Goal: Task Accomplishment & Management: Use online tool/utility

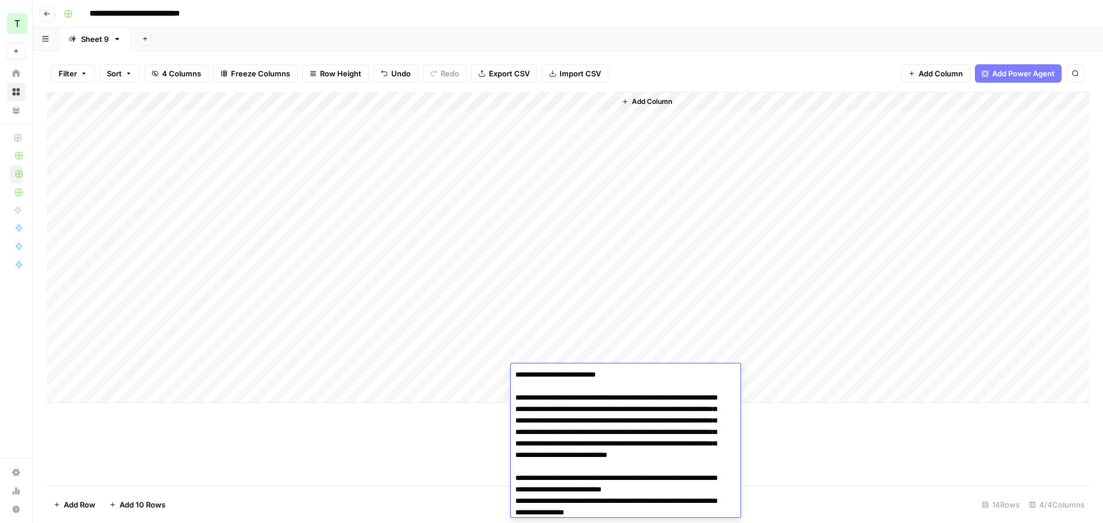
scroll to position [1290, 0]
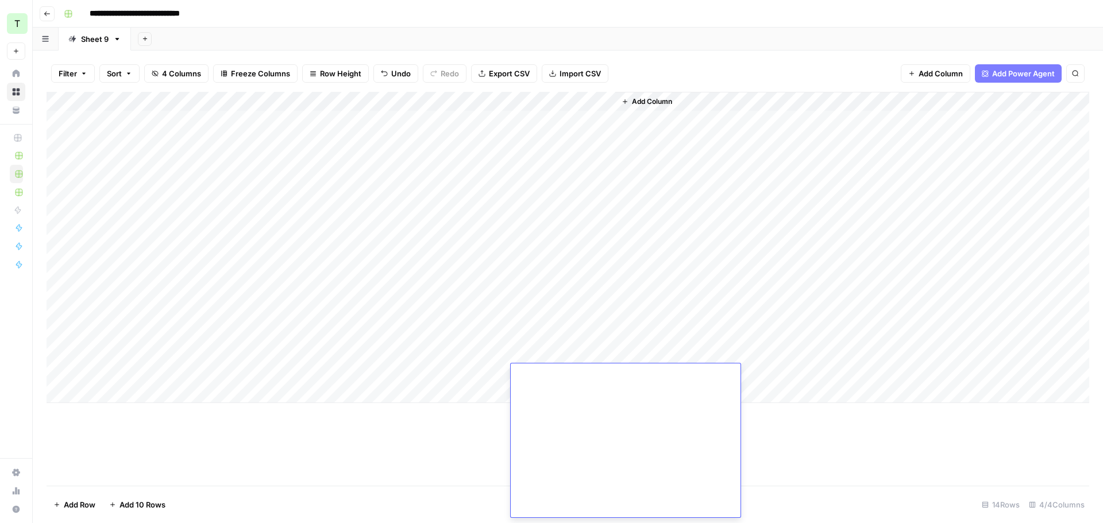
click at [646, 39] on div "Add Sheet" at bounding box center [617, 39] width 972 height 23
click at [723, 12] on div "**********" at bounding box center [575, 14] width 1032 height 18
click at [141, 393] on div "Add Column" at bounding box center [568, 247] width 1043 height 311
click at [242, 387] on div "Add Column" at bounding box center [568, 257] width 1043 height 331
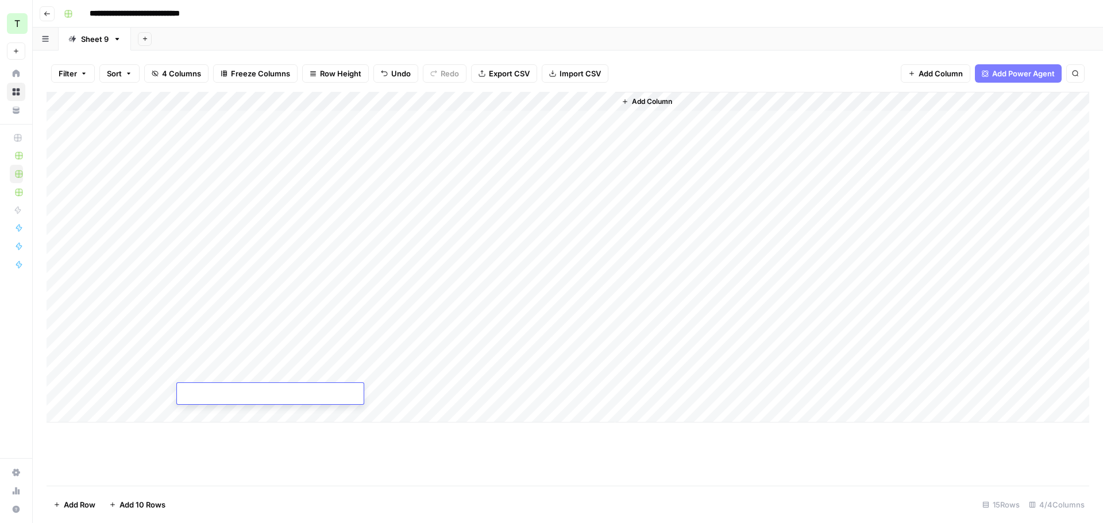
type textarea "**********"
click at [133, 395] on div "Add Column" at bounding box center [568, 257] width 1043 height 331
click at [141, 398] on div "Add Column" at bounding box center [568, 257] width 1043 height 331
type textarea "**********"
click at [327, 450] on div "Add Column" at bounding box center [568, 289] width 1043 height 394
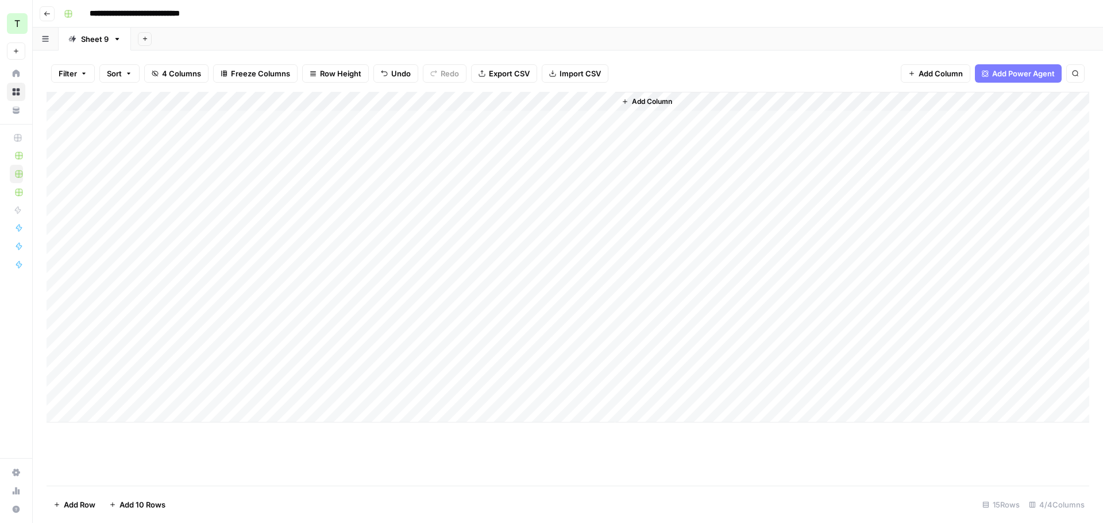
click at [423, 392] on div "Add Column" at bounding box center [568, 257] width 1043 height 331
click at [661, 36] on div "Add Sheet" at bounding box center [617, 39] width 972 height 23
click at [427, 122] on div "Add Column" at bounding box center [568, 257] width 1043 height 331
click at [440, 118] on div "Add Column" at bounding box center [568, 257] width 1043 height 331
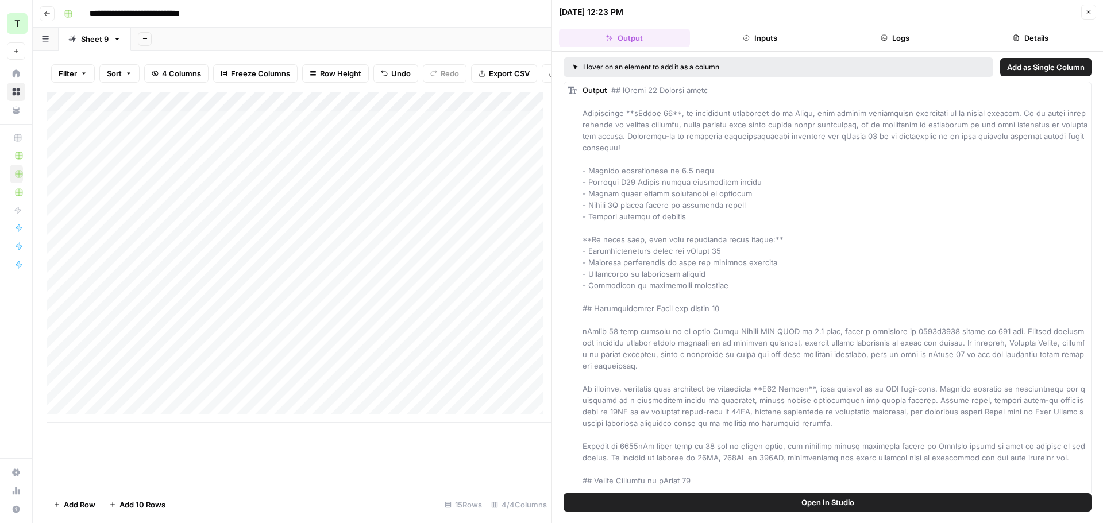
click at [910, 46] on button "Logs" at bounding box center [895, 38] width 131 height 18
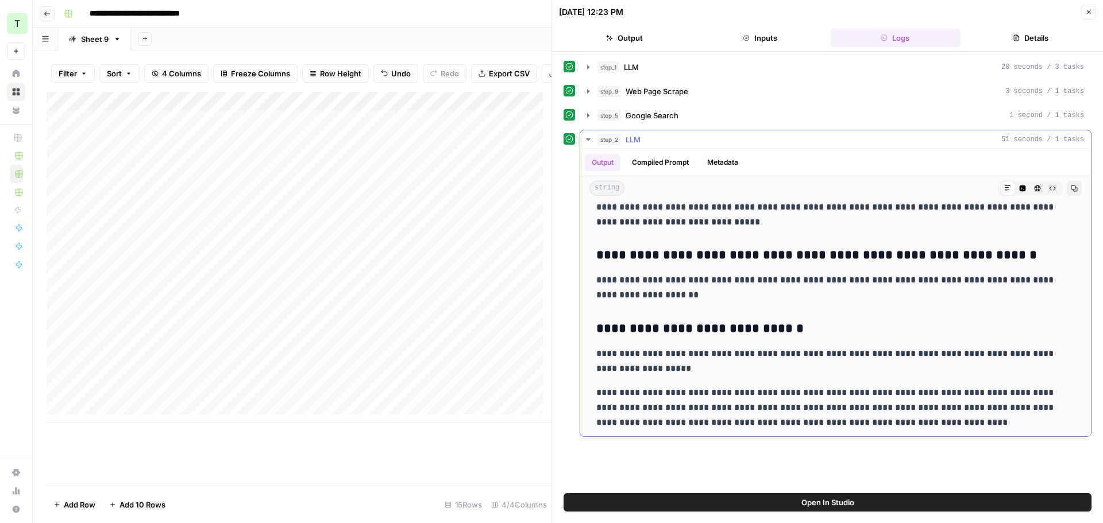
scroll to position [1141, 0]
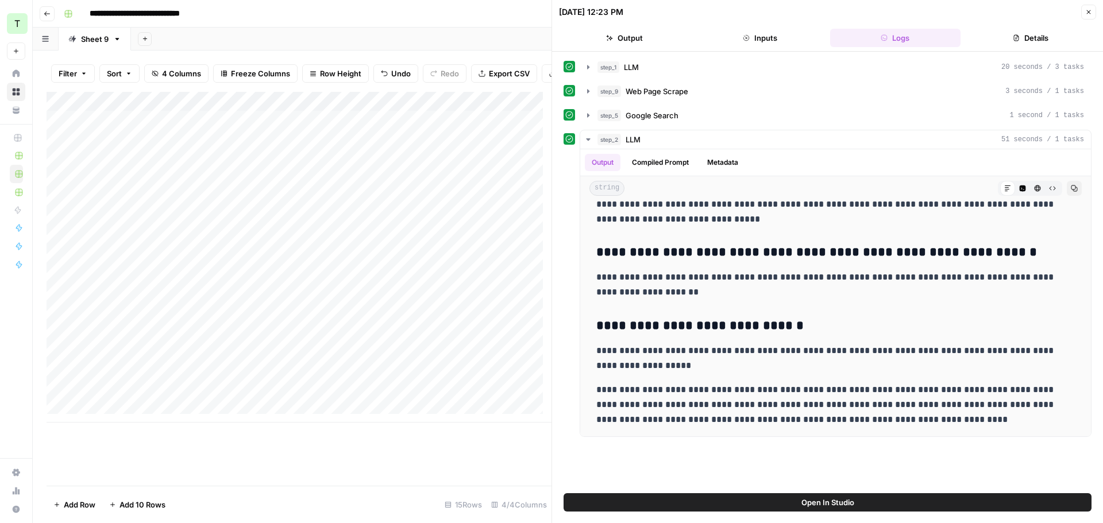
click at [1089, 10] on icon "button" at bounding box center [1088, 12] width 7 height 7
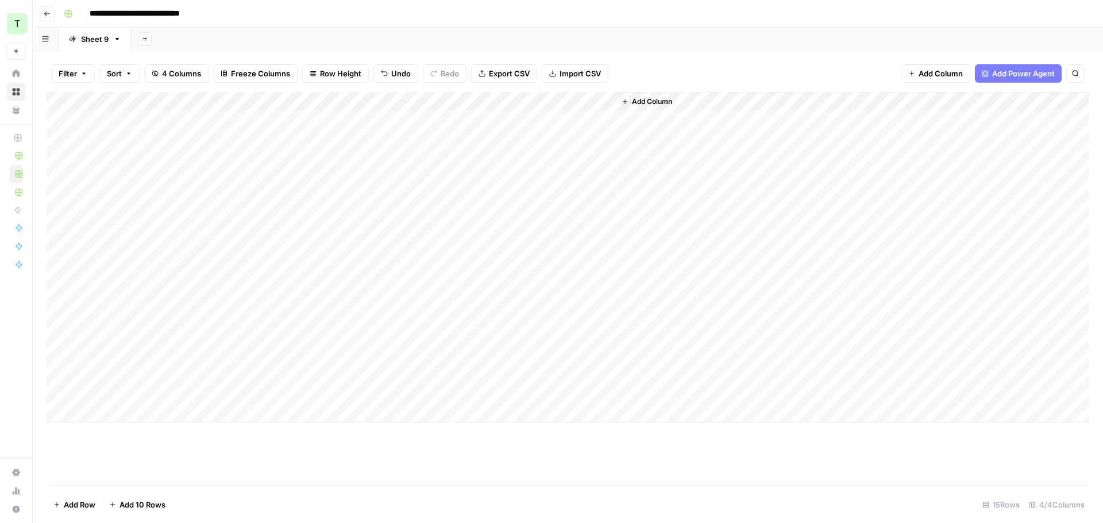
click at [547, 396] on div "Add Column" at bounding box center [568, 257] width 1043 height 331
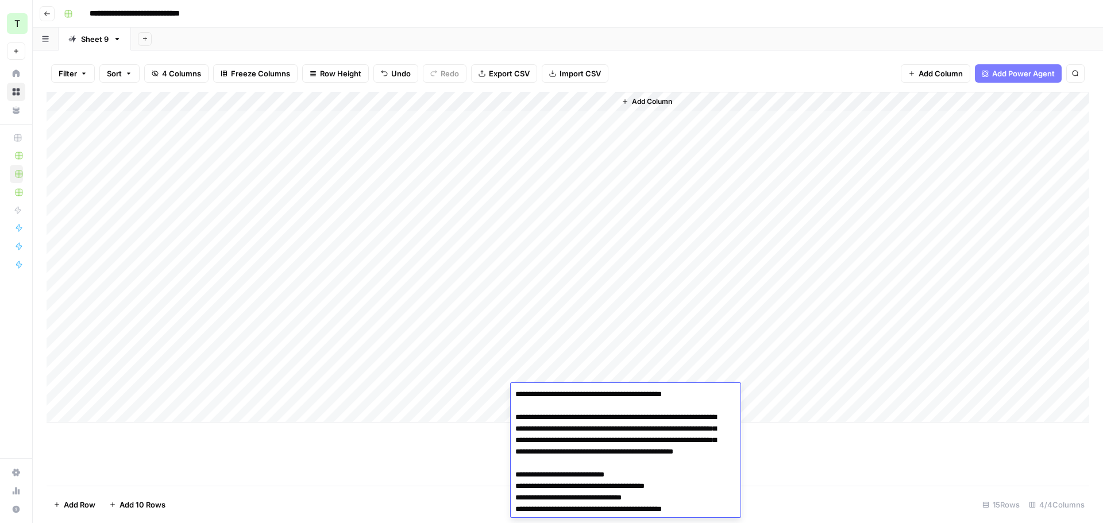
click at [741, 40] on div "Add Sheet" at bounding box center [617, 39] width 972 height 23
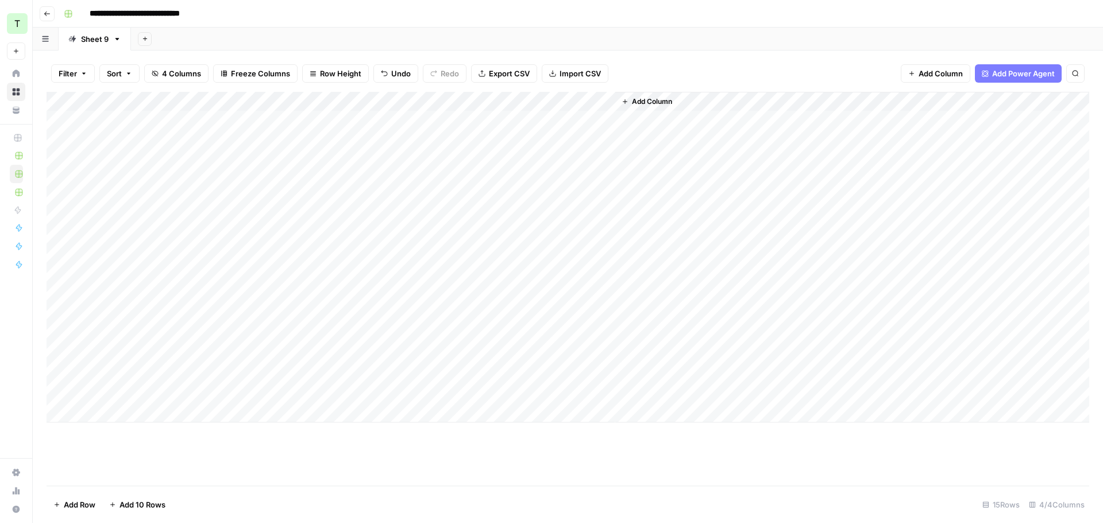
click at [549, 398] on div "Add Column" at bounding box center [568, 257] width 1043 height 331
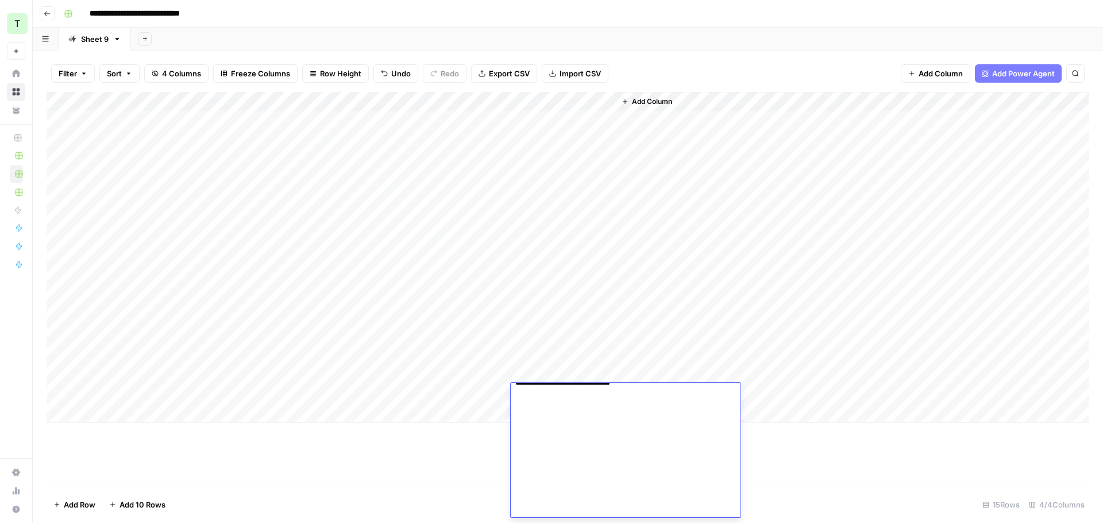
click at [634, 9] on div "**********" at bounding box center [575, 14] width 1032 height 18
click at [124, 413] on div "Add Column" at bounding box center [568, 257] width 1043 height 331
click at [291, 408] on div "Add Column" at bounding box center [568, 267] width 1043 height 350
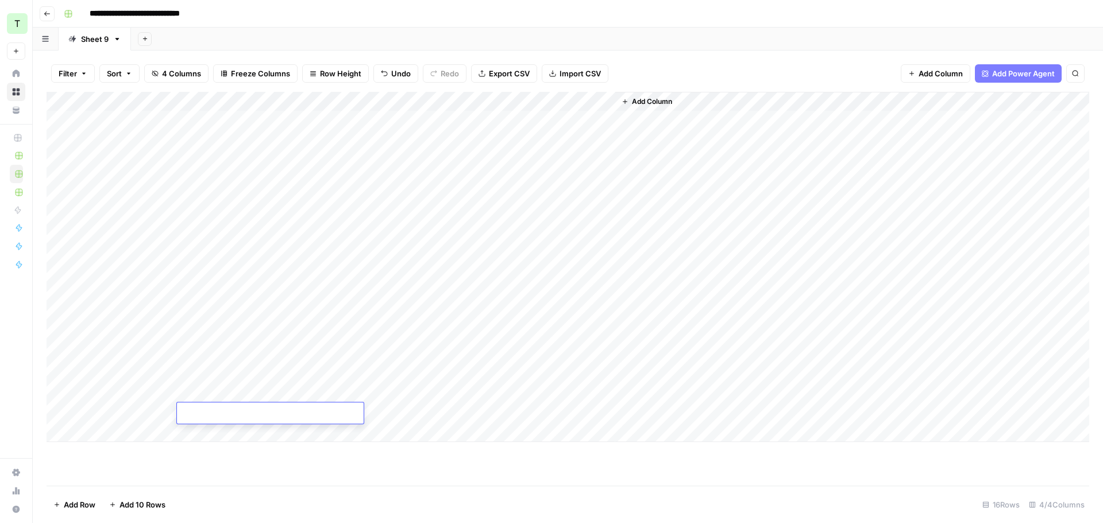
click at [138, 411] on div "Add Column" at bounding box center [568, 267] width 1043 height 350
type textarea "**********"
click at [289, 471] on div "Add Column" at bounding box center [568, 289] width 1043 height 394
click at [423, 413] on div "Add Column" at bounding box center [568, 267] width 1043 height 350
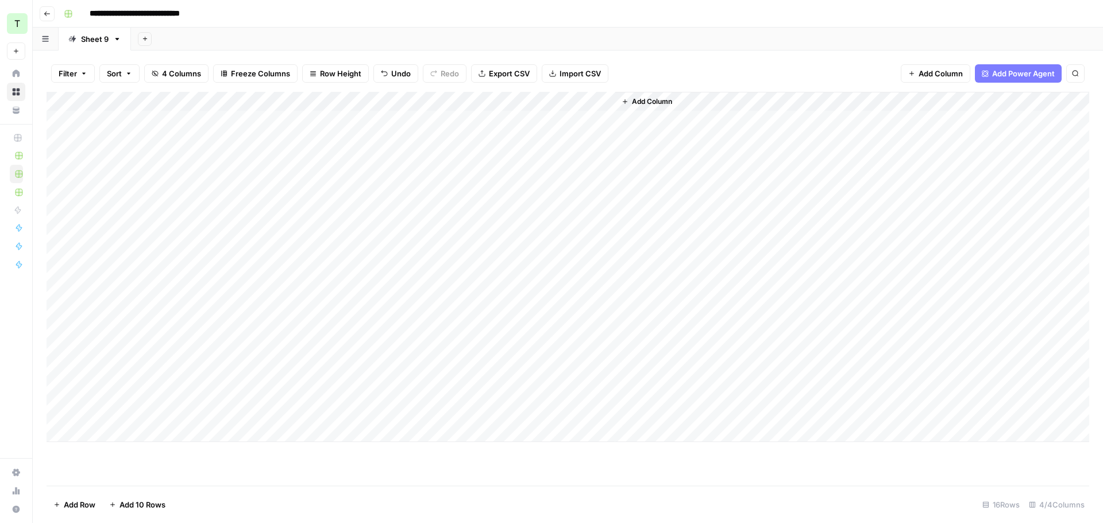
click at [452, 410] on div "Add Column" at bounding box center [568, 267] width 1043 height 350
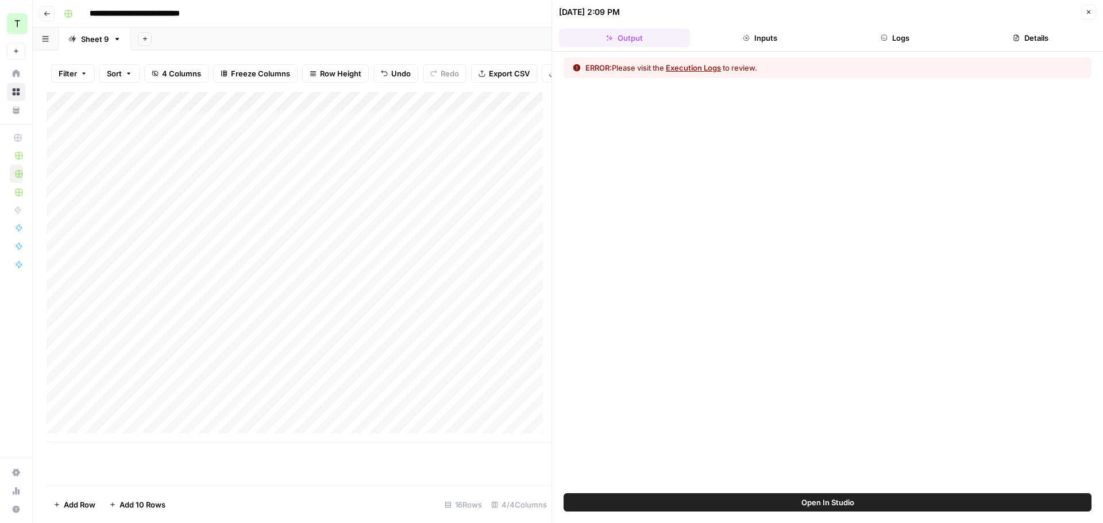
click at [891, 44] on button "Logs" at bounding box center [895, 38] width 131 height 18
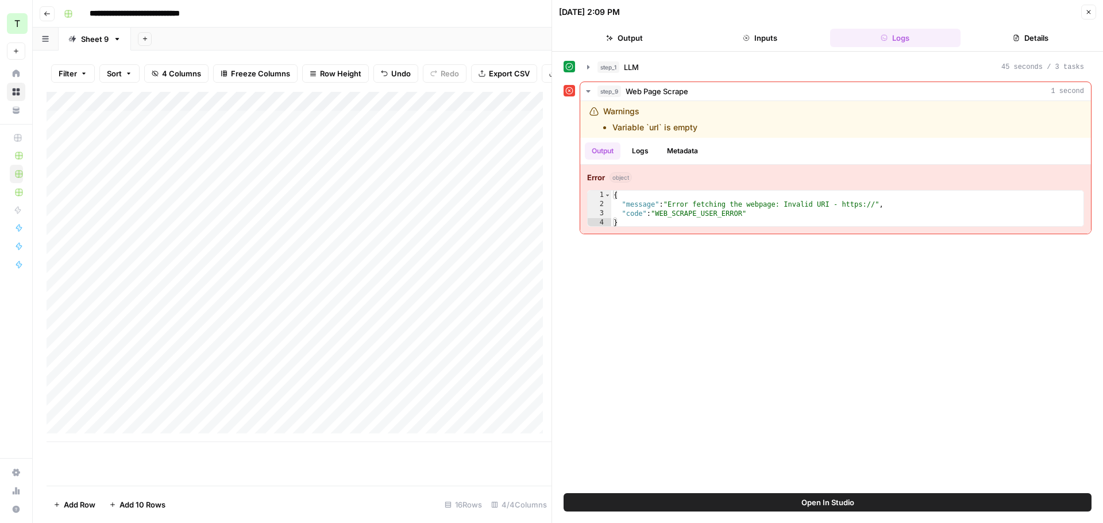
click at [1089, 9] on icon "button" at bounding box center [1088, 12] width 7 height 7
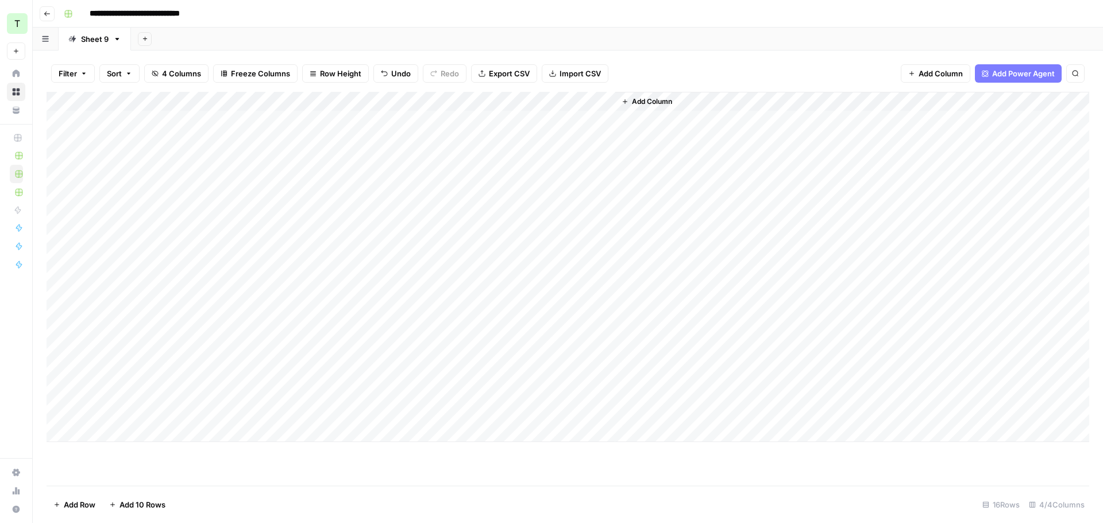
click at [244, 413] on div "Add Column" at bounding box center [568, 267] width 1043 height 350
type textarea "**********"
click at [476, 24] on header "**********" at bounding box center [568, 14] width 1070 height 28
click at [499, 414] on div "Add Column" at bounding box center [568, 267] width 1043 height 350
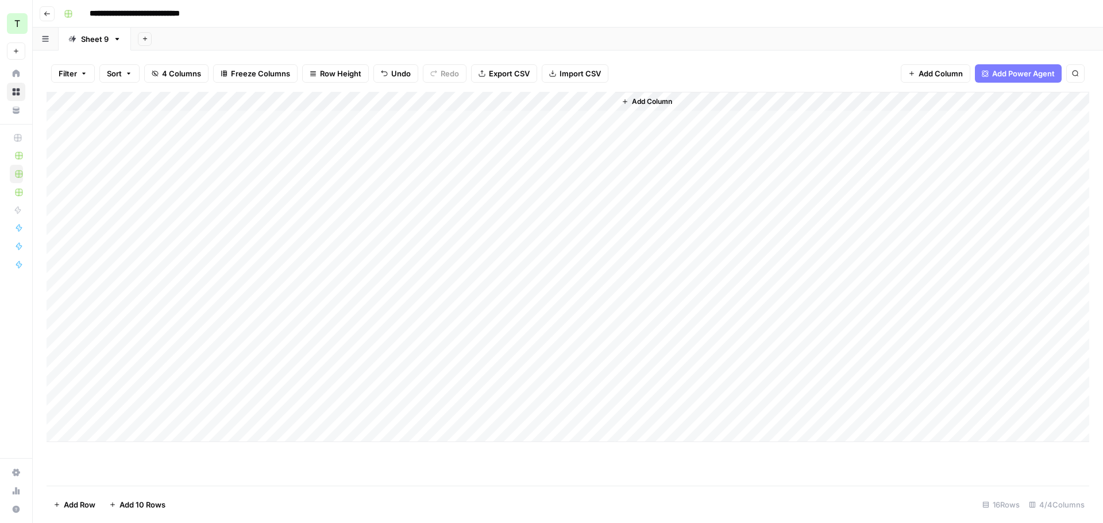
click at [557, 407] on div "Add Column" at bounding box center [568, 267] width 1043 height 350
click at [568, 412] on div "Add Column" at bounding box center [568, 267] width 1043 height 350
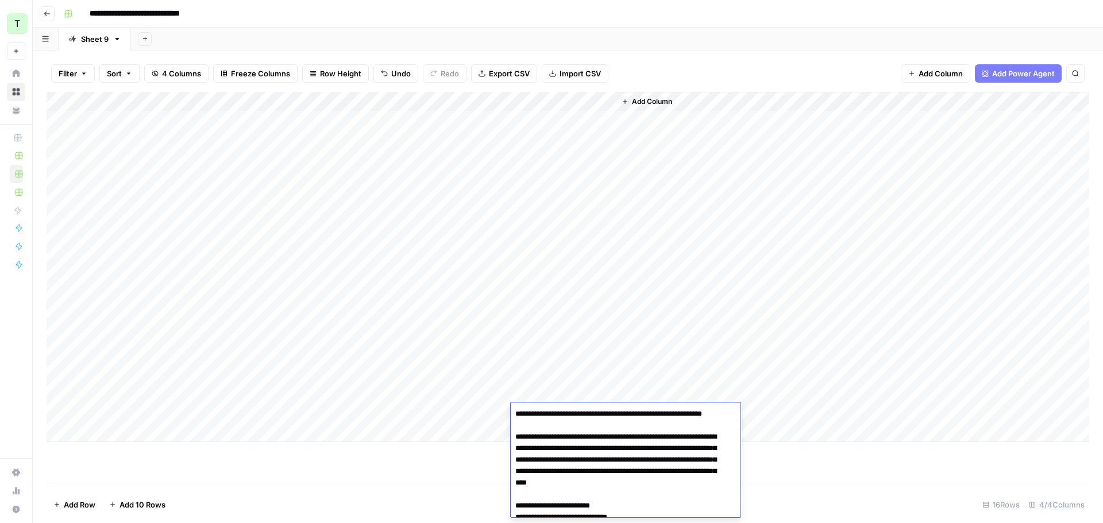
click at [646, 41] on div "Add Sheet" at bounding box center [617, 39] width 972 height 23
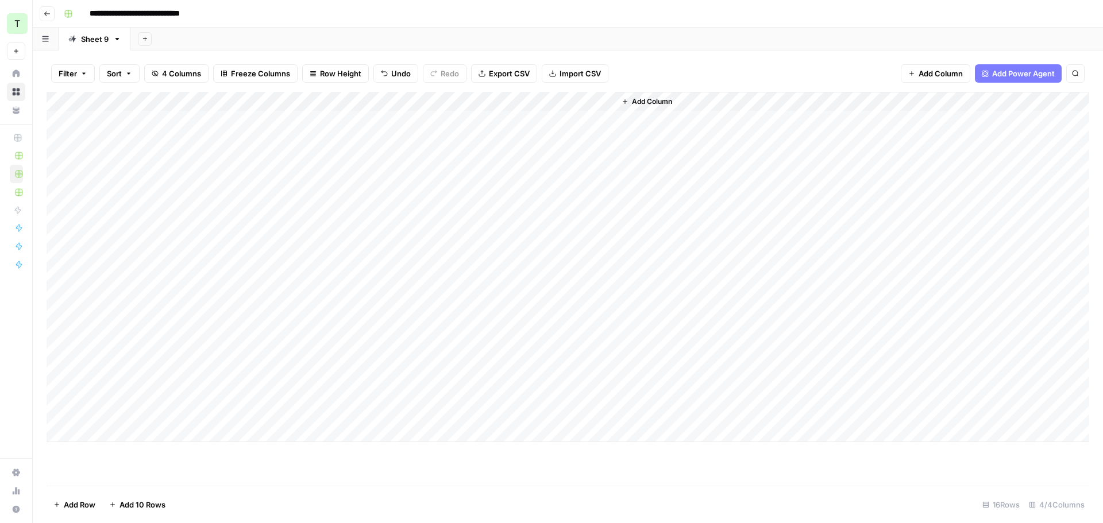
click at [561, 408] on div "Add Column" at bounding box center [568, 267] width 1043 height 350
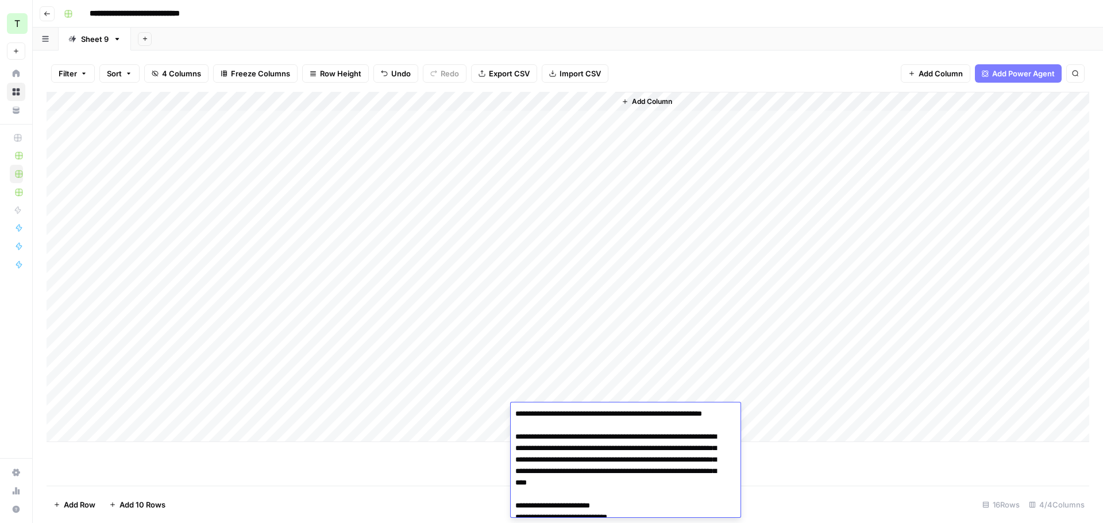
scroll to position [1617, 0]
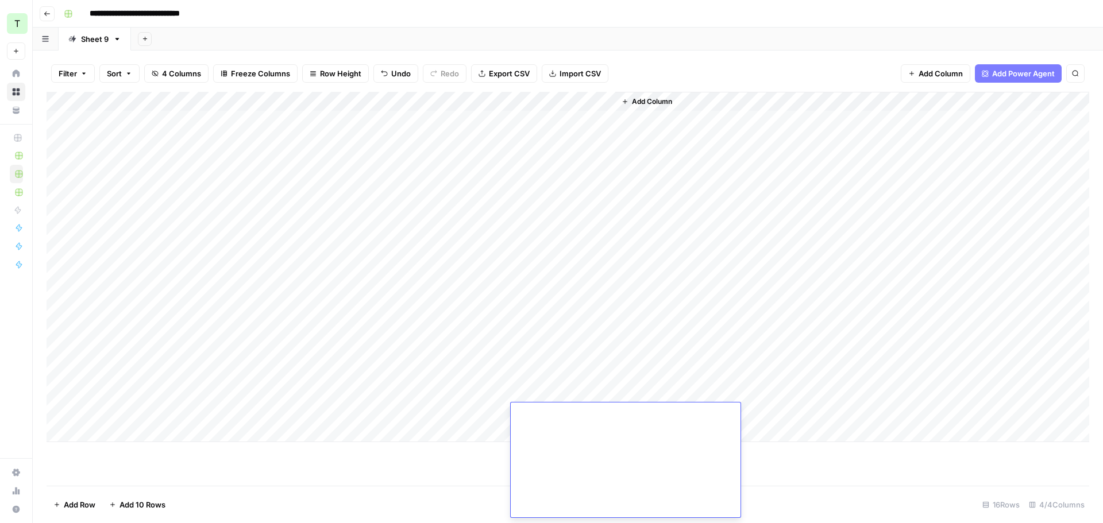
click at [640, 35] on div "Add Sheet" at bounding box center [617, 39] width 972 height 23
click at [223, 436] on div "Add Column" at bounding box center [568, 267] width 1043 height 350
click at [130, 435] on div "Add Column" at bounding box center [568, 277] width 1043 height 370
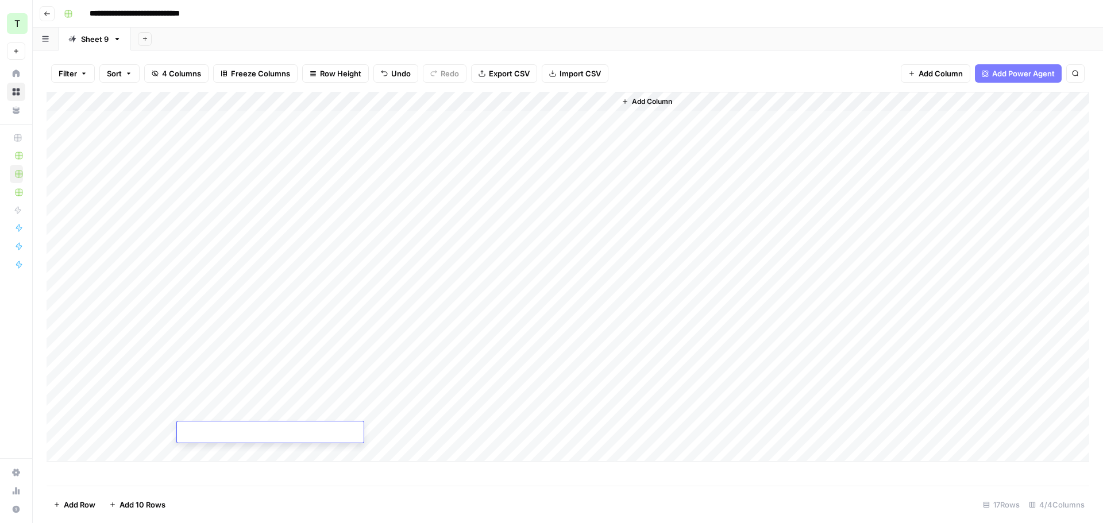
click at [130, 435] on div "Add Column" at bounding box center [568, 277] width 1043 height 370
type textarea "*******"
click at [527, 7] on div "**********" at bounding box center [575, 14] width 1032 height 18
click at [246, 434] on div "Add Column" at bounding box center [568, 277] width 1043 height 370
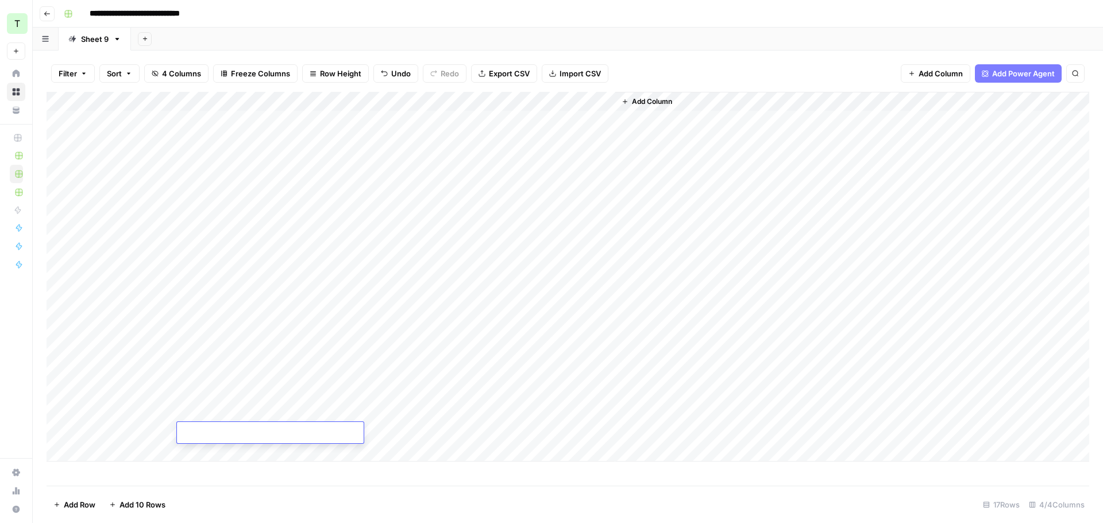
type textarea "**********"
click at [614, 28] on div "Add Sheet" at bounding box center [617, 39] width 972 height 23
click at [434, 431] on div "Add Column" at bounding box center [568, 277] width 1043 height 370
click at [650, 36] on div "Add Sheet" at bounding box center [617, 39] width 972 height 23
click at [543, 431] on div "Add Column" at bounding box center [568, 277] width 1043 height 370
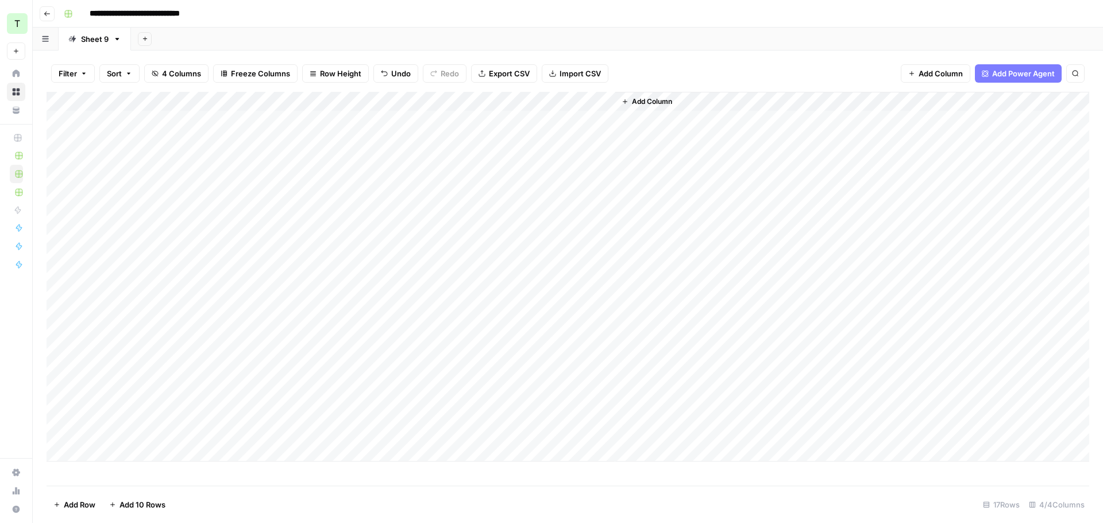
click at [543, 431] on div "Add Column" at bounding box center [568, 277] width 1043 height 370
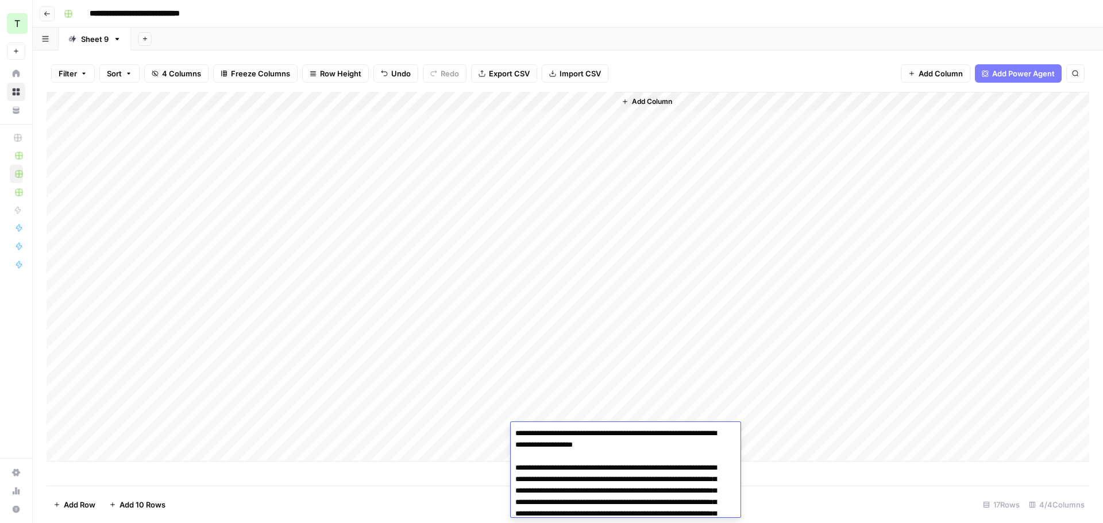
scroll to position [1832, 0]
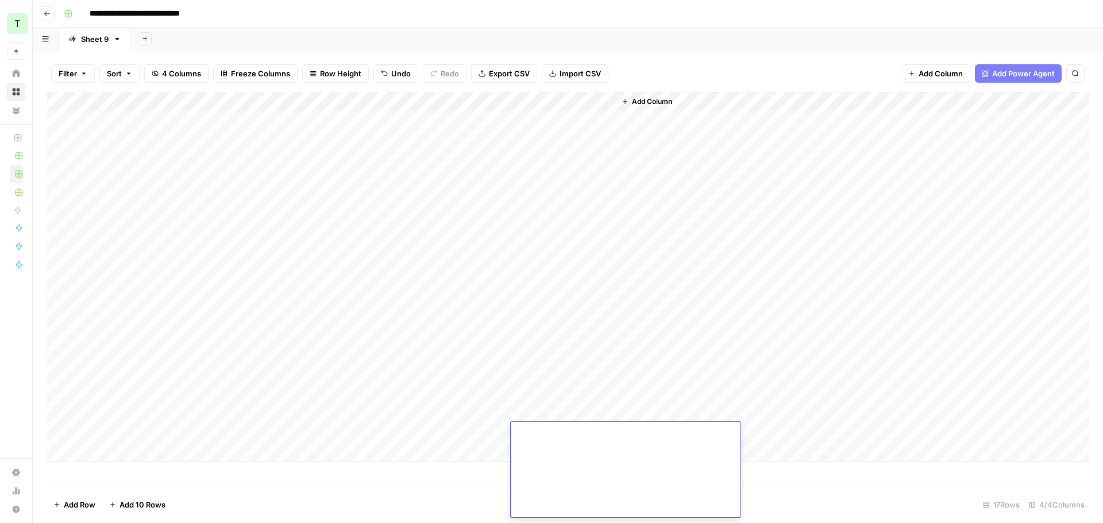
click at [625, 25] on header "**********" at bounding box center [568, 14] width 1070 height 28
click at [571, 14] on div "**********" at bounding box center [575, 14] width 1032 height 18
click at [113, 454] on div "Add Column" at bounding box center [568, 277] width 1043 height 370
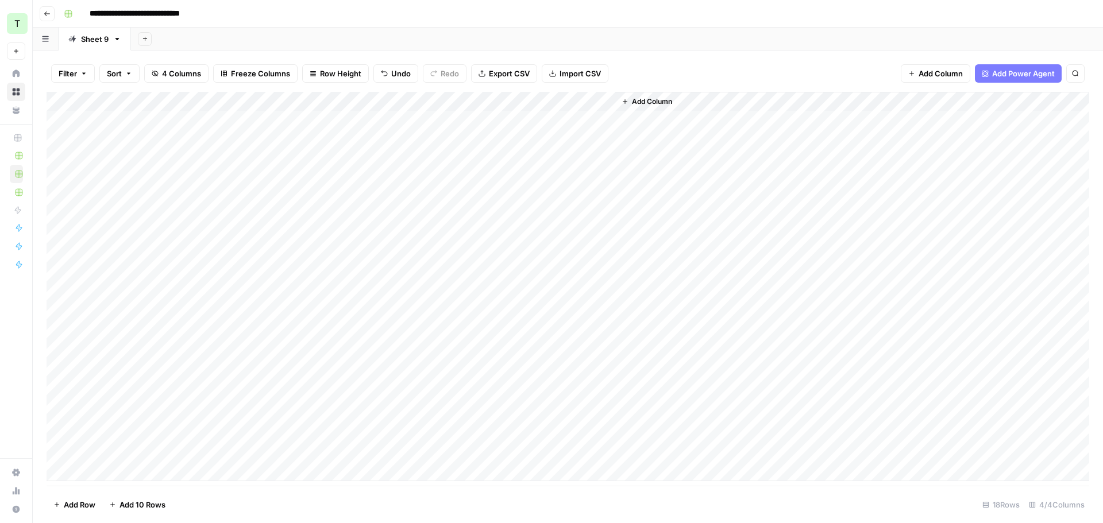
click at [122, 473] on div "Add Column" at bounding box center [568, 287] width 1043 height 390
click at [136, 434] on div "Add Column" at bounding box center [568, 289] width 1043 height 394
click at [224, 438] on div "Add Column" at bounding box center [568, 289] width 1043 height 394
click at [121, 431] on div "Add Column" at bounding box center [568, 289] width 1043 height 394
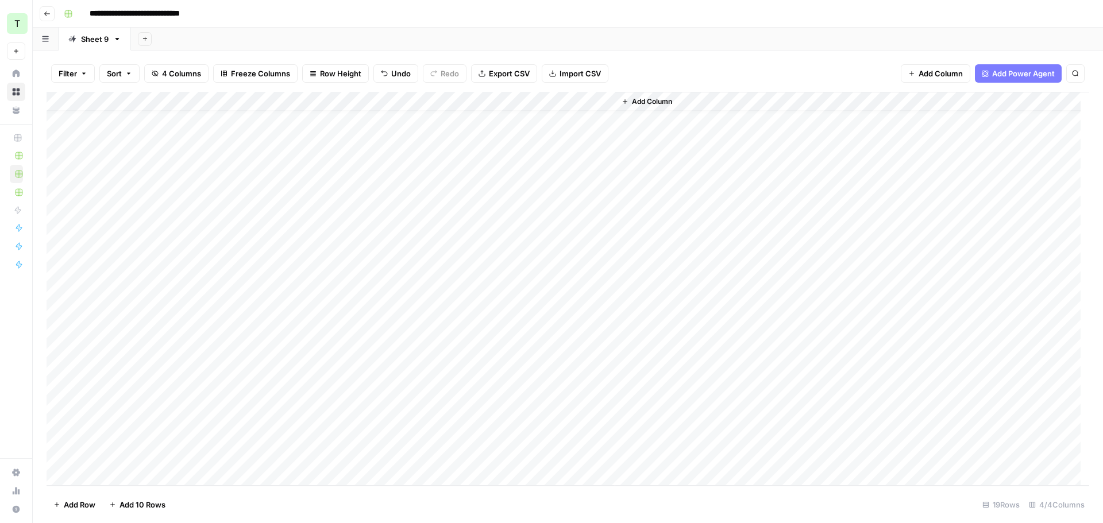
click at [121, 431] on div "Add Column" at bounding box center [568, 289] width 1043 height 394
type textarea "****"
click at [359, 37] on div "Add Sheet" at bounding box center [617, 39] width 972 height 23
click at [119, 457] on div "Add Column" at bounding box center [568, 289] width 1043 height 394
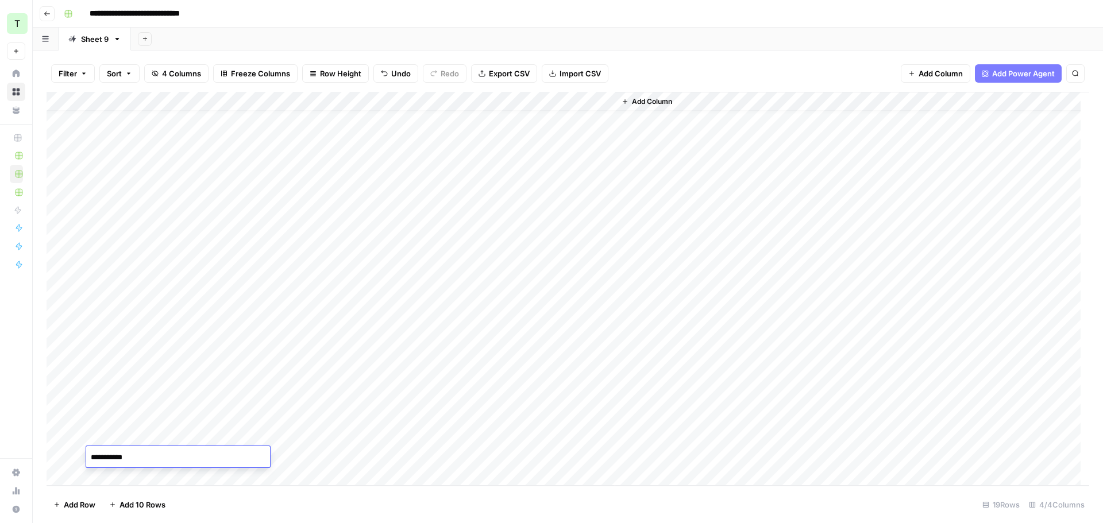
type textarea "**********"
drag, startPoint x: 441, startPoint y: 439, endPoint x: 446, endPoint y: 453, distance: 14.9
click at [441, 439] on div "Add Column" at bounding box center [568, 289] width 1043 height 394
click at [442, 459] on div "Add Column" at bounding box center [568, 289] width 1043 height 394
click at [107, 435] on div "Add Column" at bounding box center [568, 289] width 1043 height 394
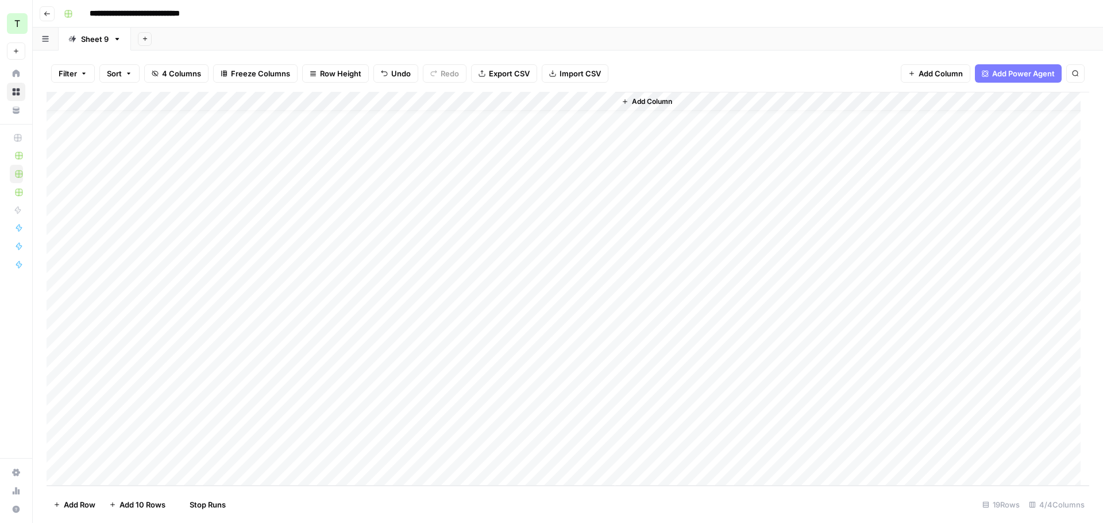
click at [107, 435] on div "Add Column" at bounding box center [568, 289] width 1043 height 394
click at [107, 435] on textarea "****" at bounding box center [178, 438] width 184 height 16
click at [724, 33] on div "Add Sheet" at bounding box center [617, 39] width 972 height 23
click at [549, 441] on div "Add Column" at bounding box center [568, 289] width 1043 height 394
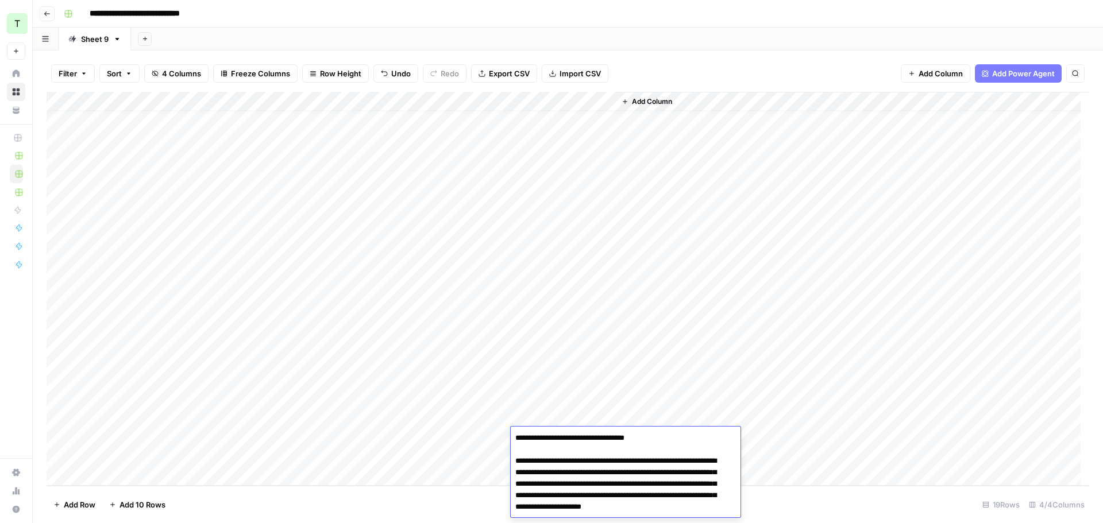
scroll to position [1641, 0]
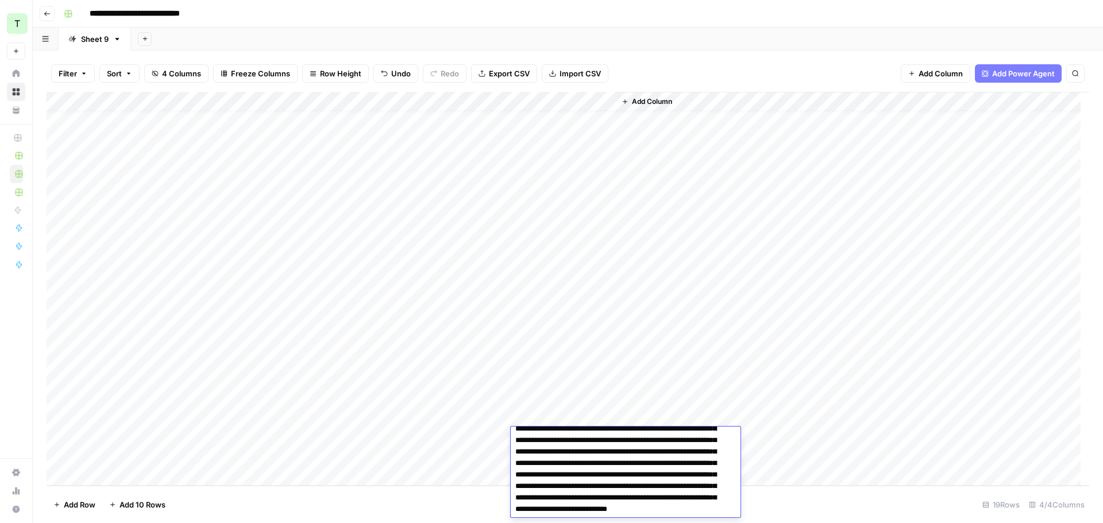
scroll to position [0, 0]
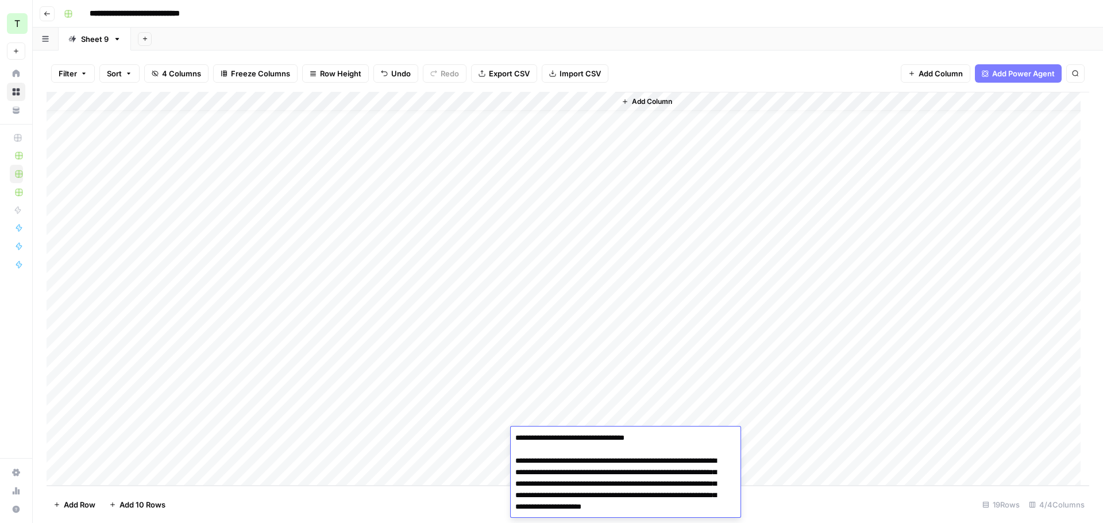
click at [704, 37] on div "Add Sheet" at bounding box center [617, 39] width 972 height 23
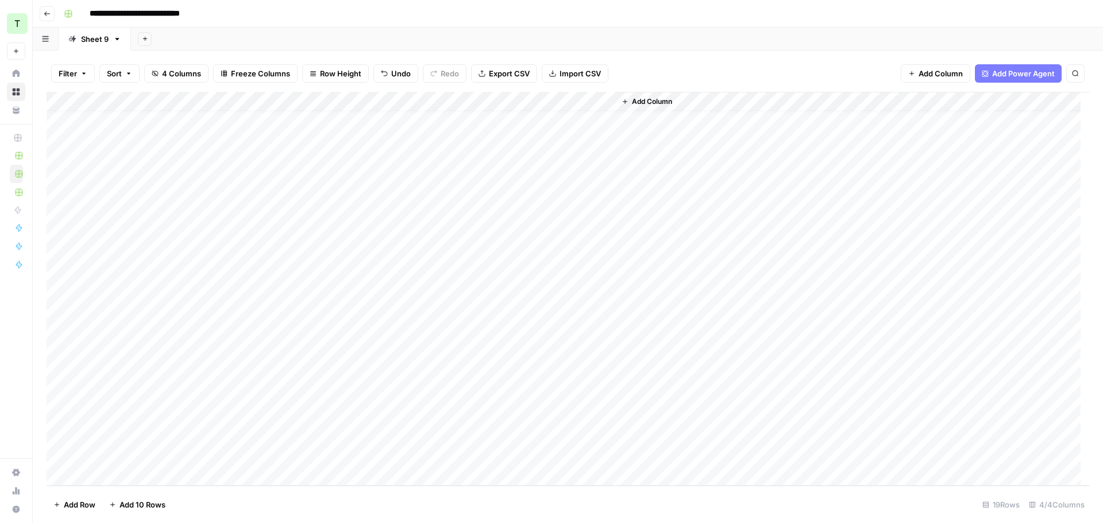
click at [583, 456] on div "Add Column" at bounding box center [568, 289] width 1043 height 394
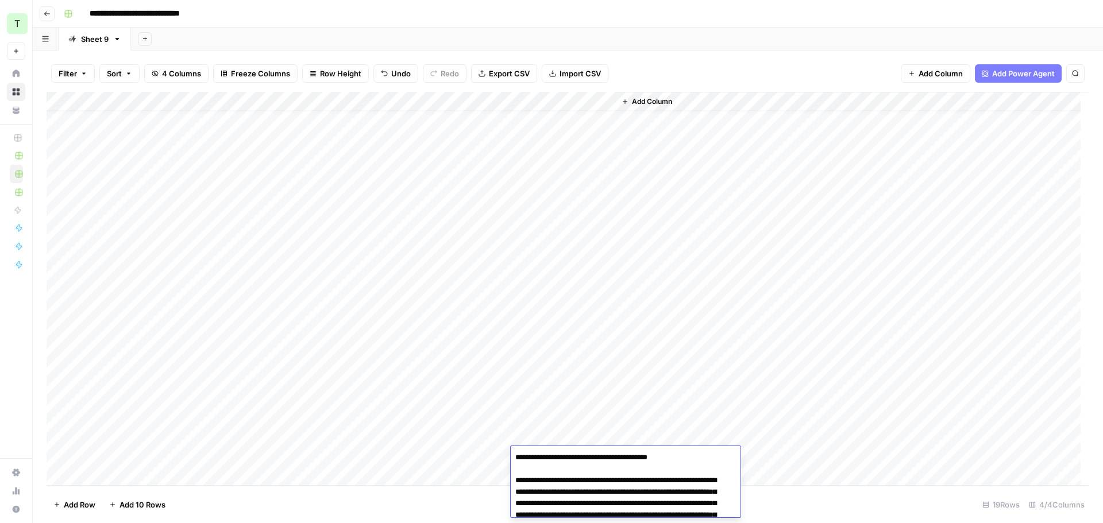
scroll to position [1775, 0]
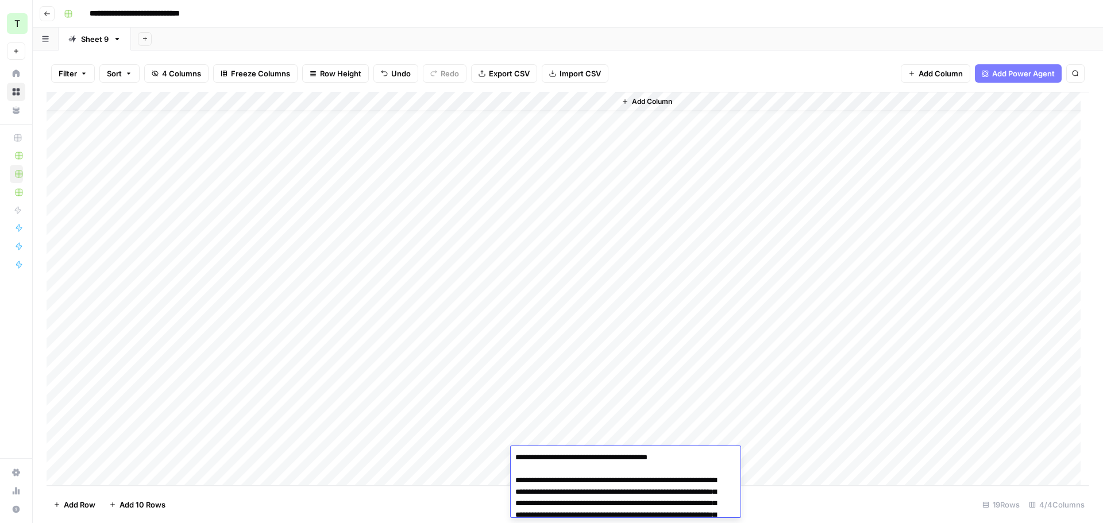
click at [687, 369] on div "Add Column" at bounding box center [852, 289] width 474 height 394
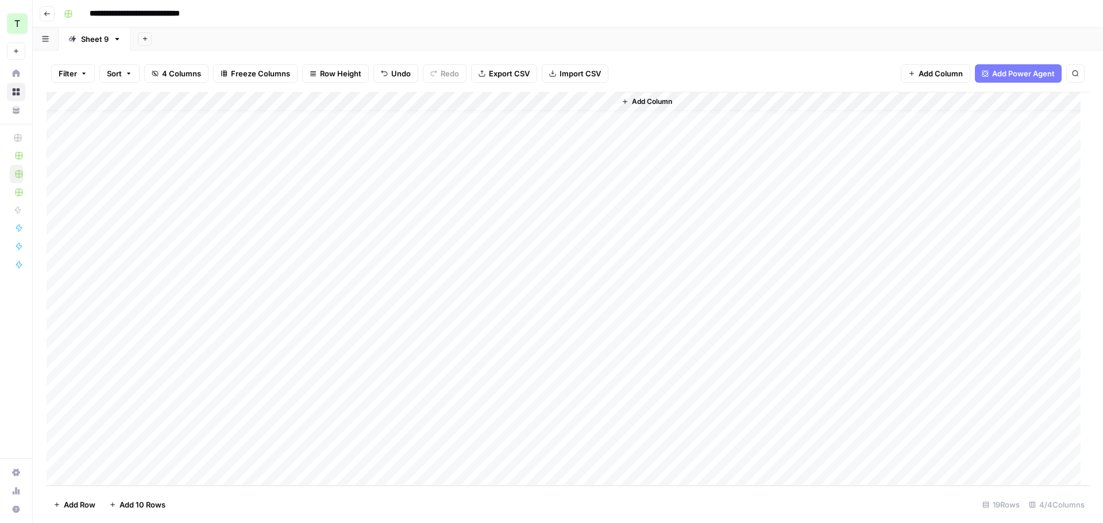
click at [566, 437] on div "Add Column" at bounding box center [568, 289] width 1043 height 394
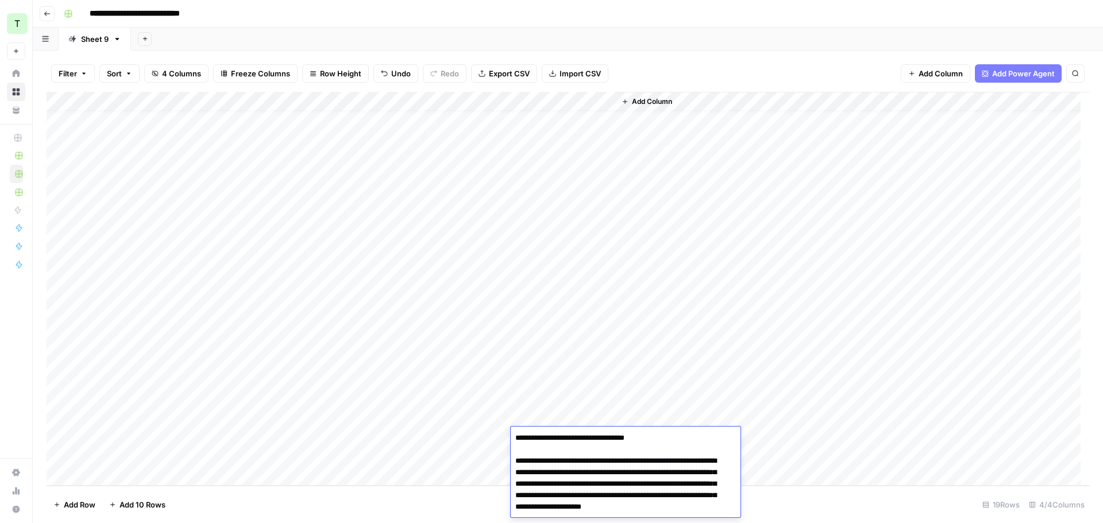
click at [685, 34] on div "Add Sheet" at bounding box center [617, 39] width 972 height 23
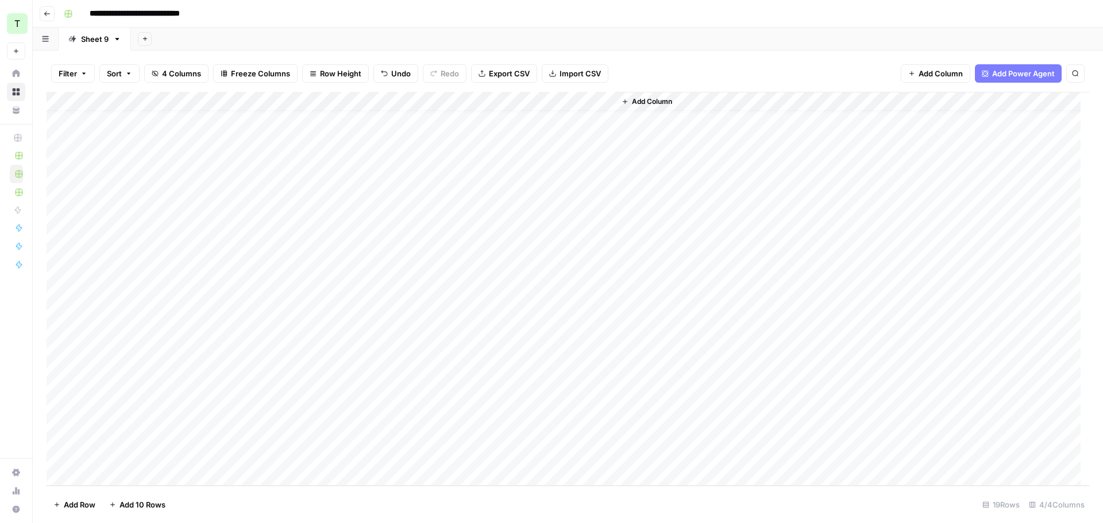
click at [231, 477] on div "Add Column" at bounding box center [568, 289] width 1043 height 394
click at [233, 455] on div "Add Column" at bounding box center [568, 289] width 1043 height 394
type textarea "**********"
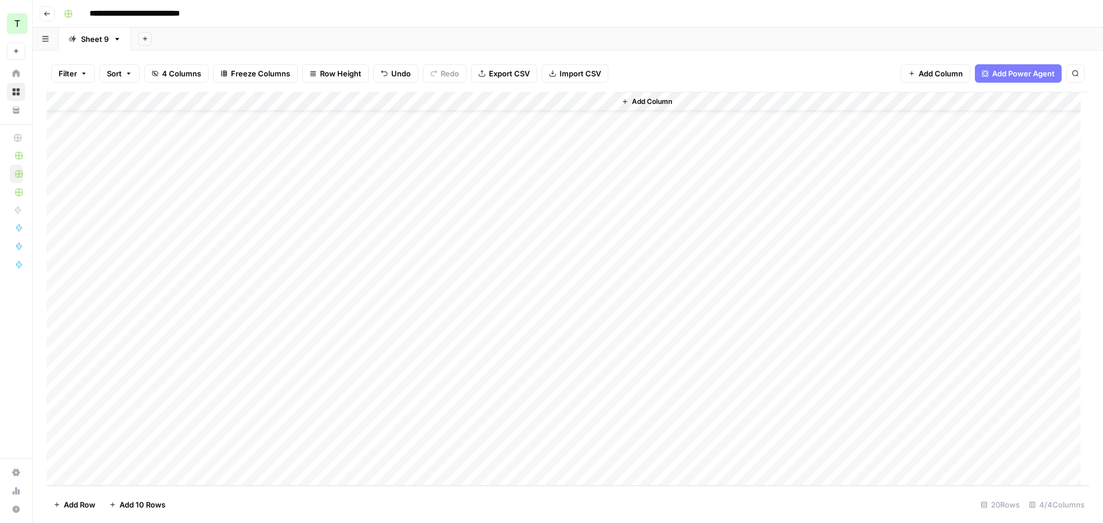
click at [129, 457] on div "Add Column" at bounding box center [568, 289] width 1043 height 394
type textarea "**********"
drag, startPoint x: 421, startPoint y: 461, endPoint x: 433, endPoint y: 461, distance: 12.1
click at [420, 461] on div "Add Column" at bounding box center [568, 289] width 1043 height 394
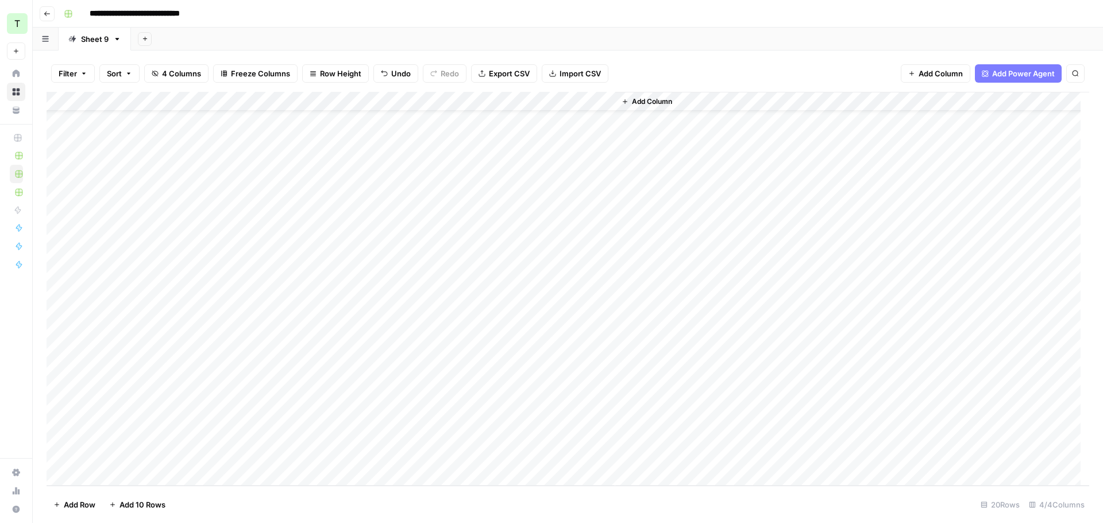
click at [455, 458] on div "Add Column" at bounding box center [568, 289] width 1043 height 394
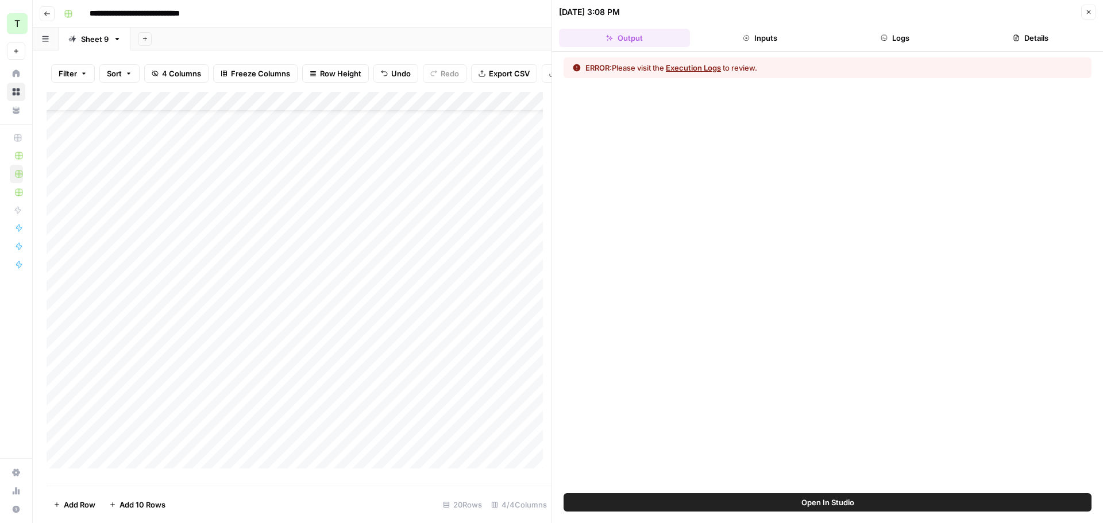
click at [913, 45] on button "Logs" at bounding box center [895, 38] width 131 height 18
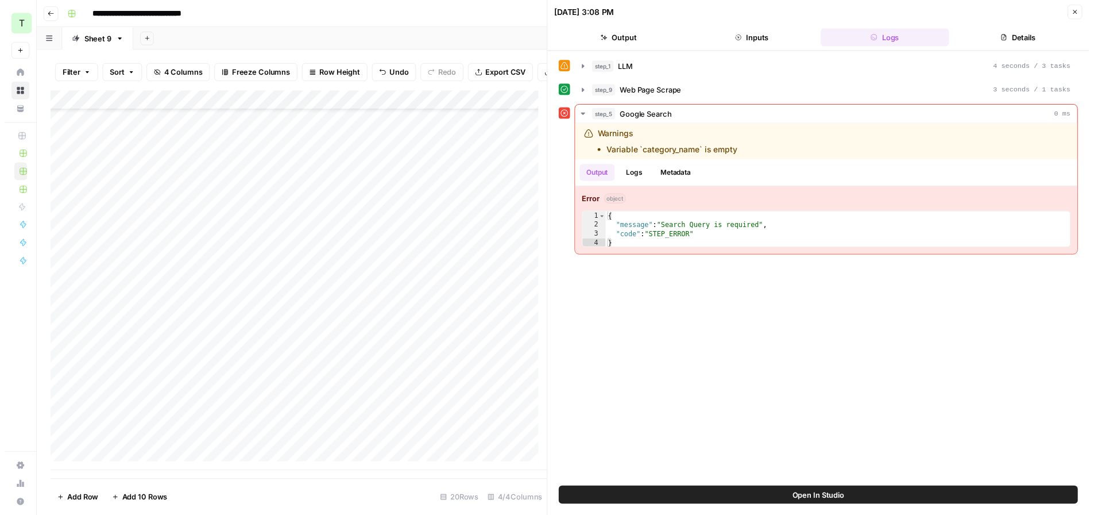
scroll to position [52, 0]
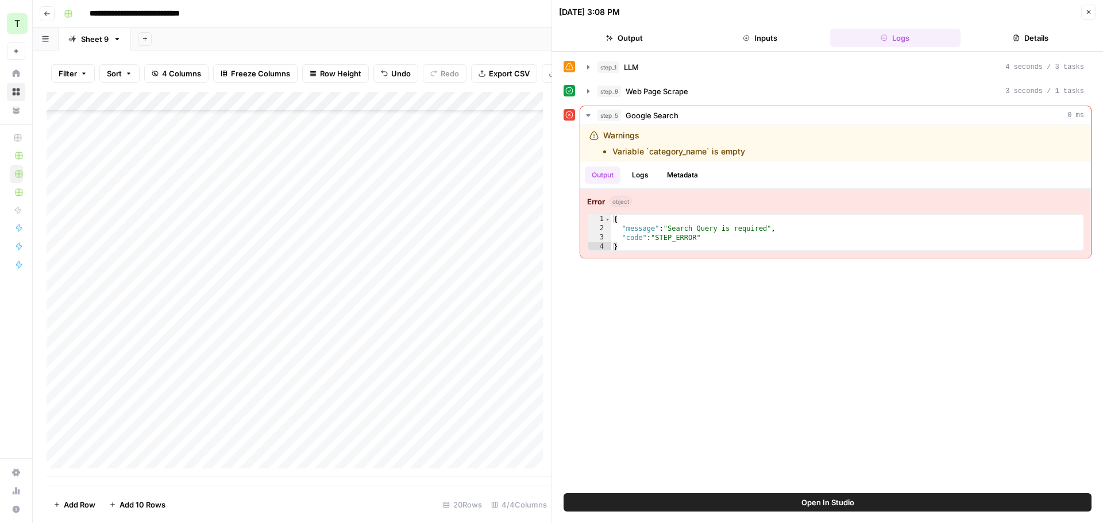
click at [1088, 16] on button "Close" at bounding box center [1088, 12] width 15 height 15
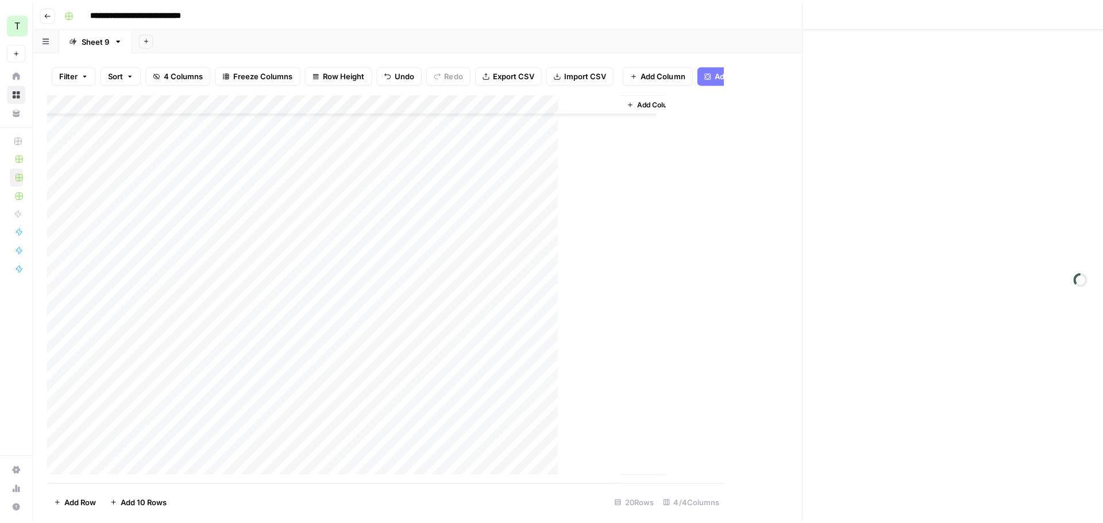
scroll to position [34, 0]
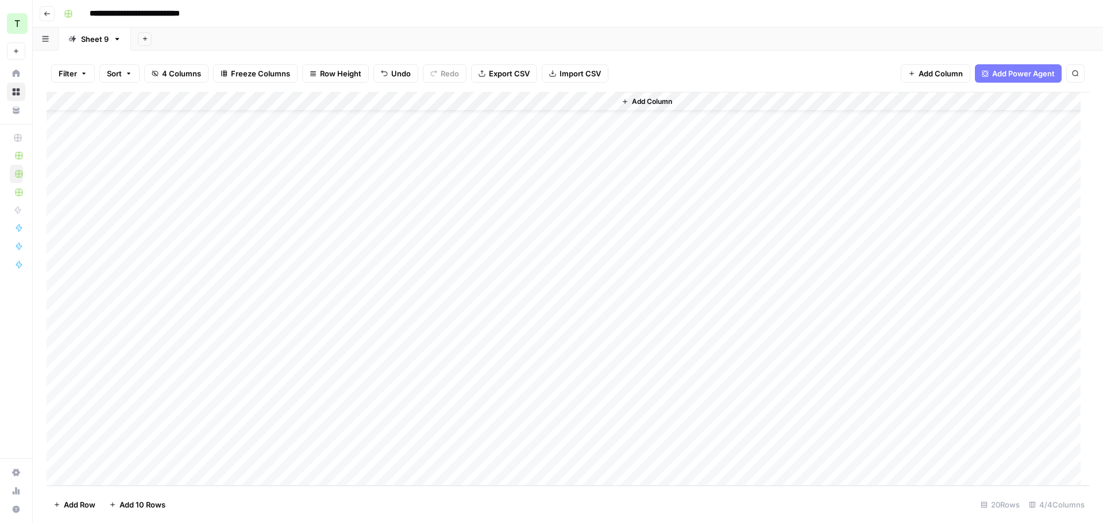
click at [133, 457] on div "Add Column" at bounding box center [568, 289] width 1043 height 394
click at [152, 459] on textarea "**********" at bounding box center [178, 458] width 184 height 16
click at [423, 458] on div "Add Column" at bounding box center [568, 289] width 1043 height 394
click at [503, 458] on div "Add Column" at bounding box center [568, 289] width 1043 height 394
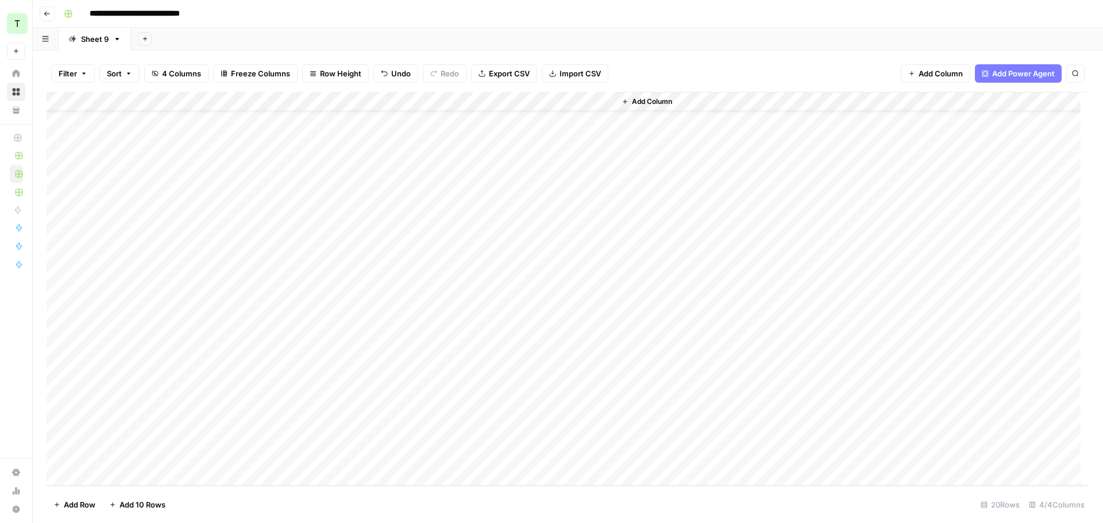
click at [560, 454] on div "Add Column" at bounding box center [568, 289] width 1043 height 394
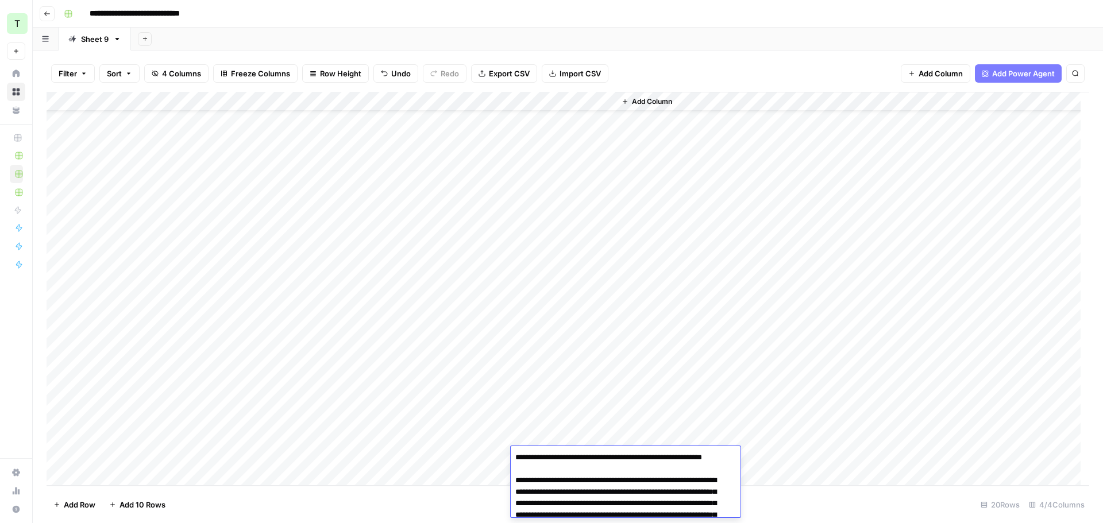
scroll to position [1074, 0]
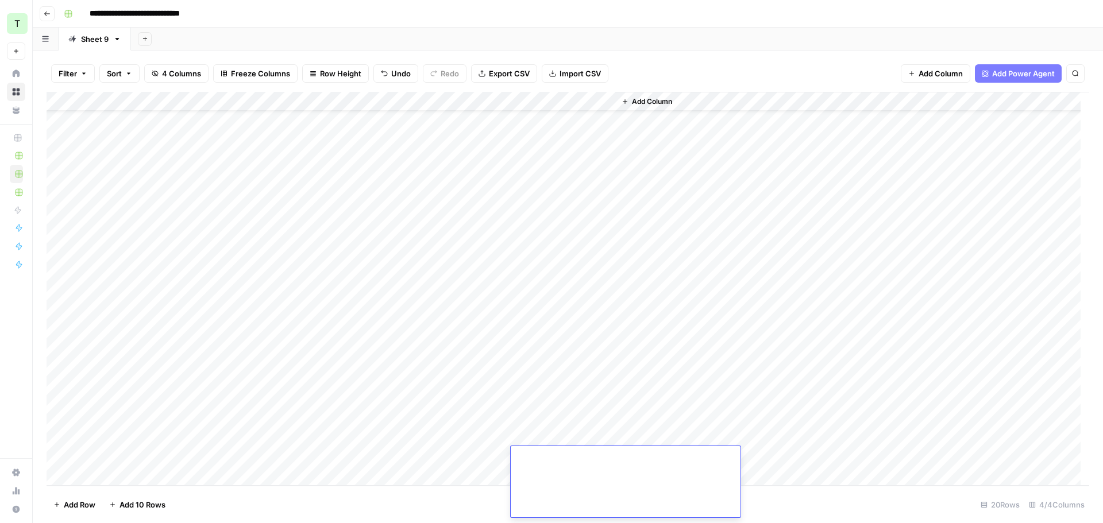
click at [122, 472] on div "Add Column" at bounding box center [568, 289] width 1043 height 394
click at [198, 454] on textarea at bounding box center [178, 458] width 184 height 16
click at [269, 458] on textarea at bounding box center [178, 458] width 184 height 16
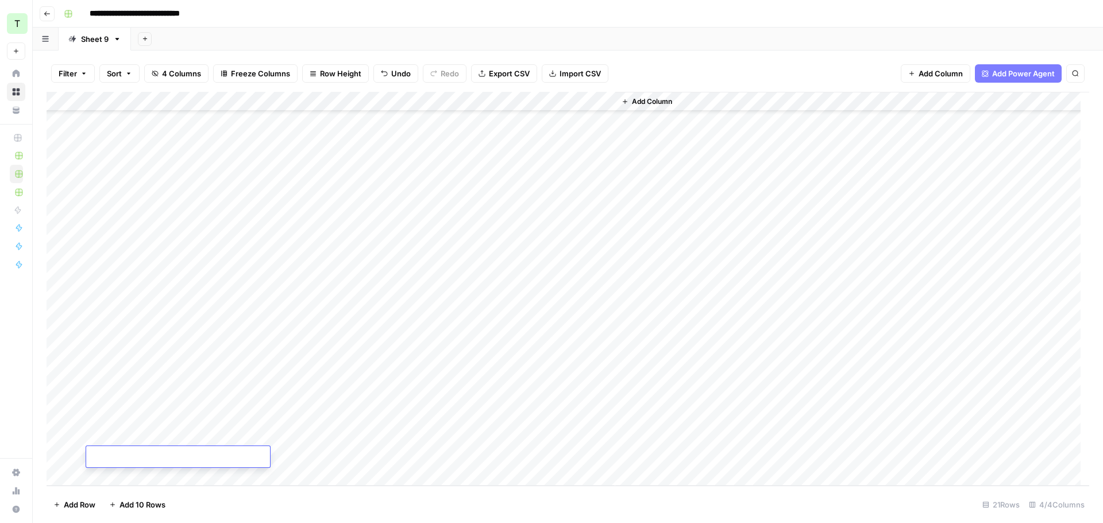
click at [343, 462] on div "Add Column" at bounding box center [568, 289] width 1043 height 394
click at [326, 454] on div "Add Column" at bounding box center [568, 289] width 1043 height 394
type textarea "**********"
click at [132, 456] on div "Add Column" at bounding box center [568, 289] width 1043 height 394
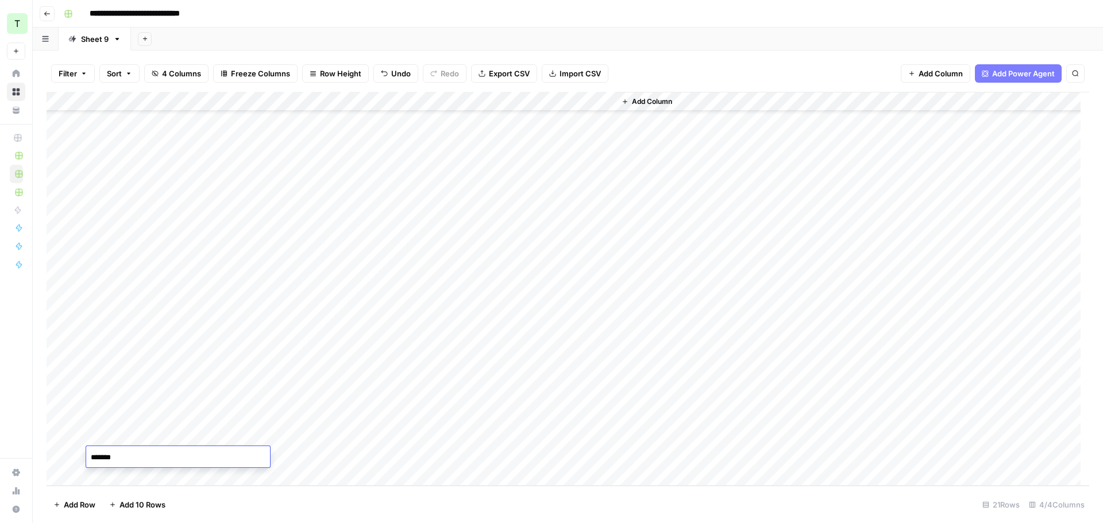
type textarea "********"
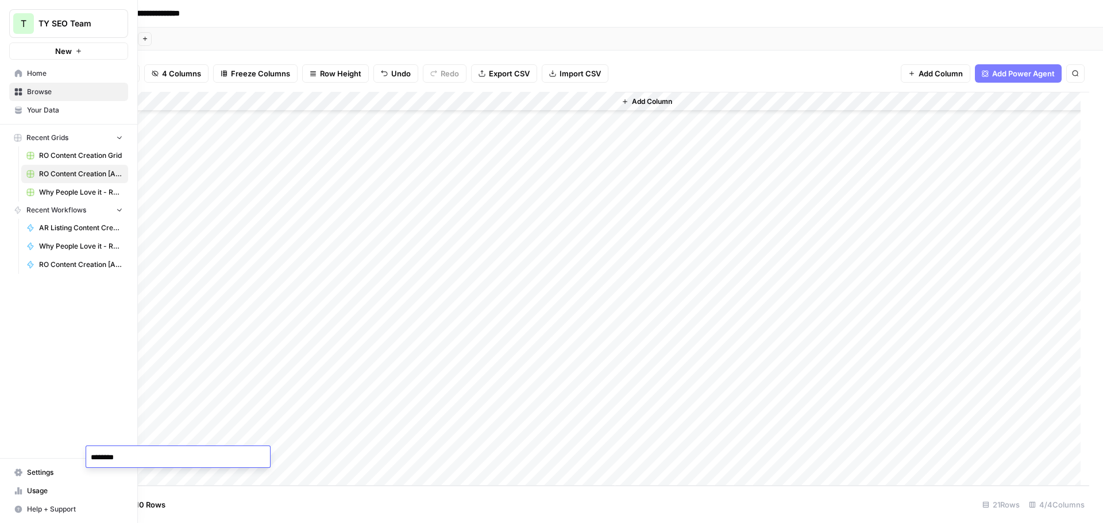
click at [16, 338] on div "T TY SEO Team New Home Browse Your Data Recent Grids RO Content Creation Grid R…" at bounding box center [68, 261] width 137 height 523
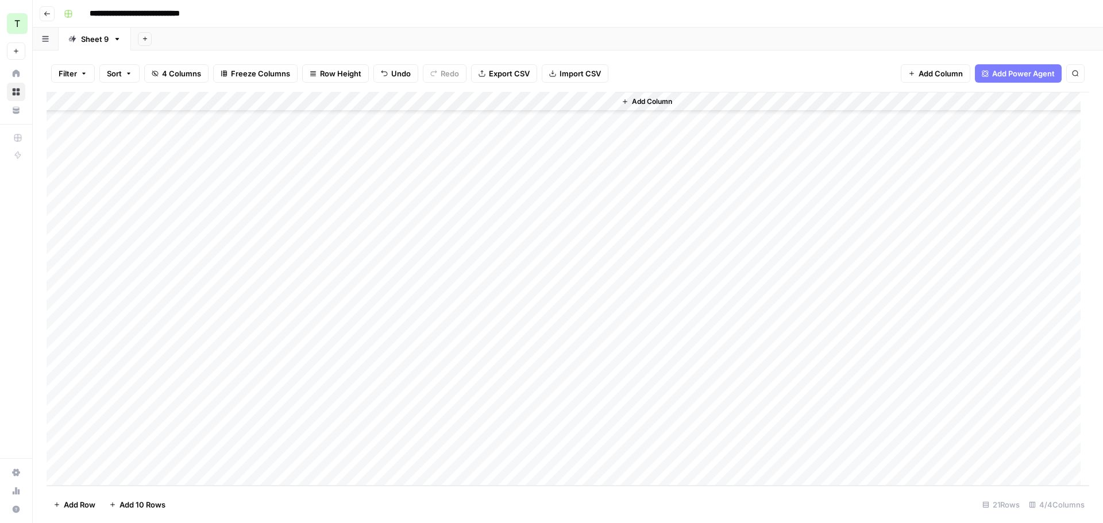
click at [111, 480] on div "Add Column" at bounding box center [568, 289] width 1043 height 394
drag, startPoint x: 117, startPoint y: 479, endPoint x: 122, endPoint y: 473, distance: 8.2
click at [117, 479] on div "Add Column" at bounding box center [568, 289] width 1043 height 394
click at [222, 433] on div "Add Column" at bounding box center [568, 289] width 1043 height 394
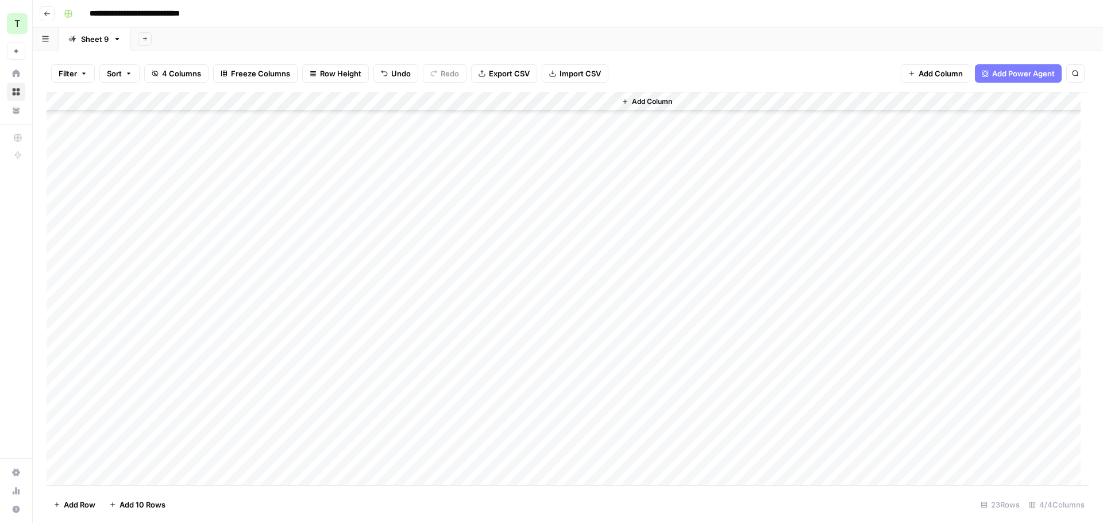
click at [222, 433] on div "Add Column" at bounding box center [568, 289] width 1043 height 394
type textarea "**********"
click at [145, 434] on div "Add Column" at bounding box center [568, 289] width 1043 height 394
type textarea "**********"
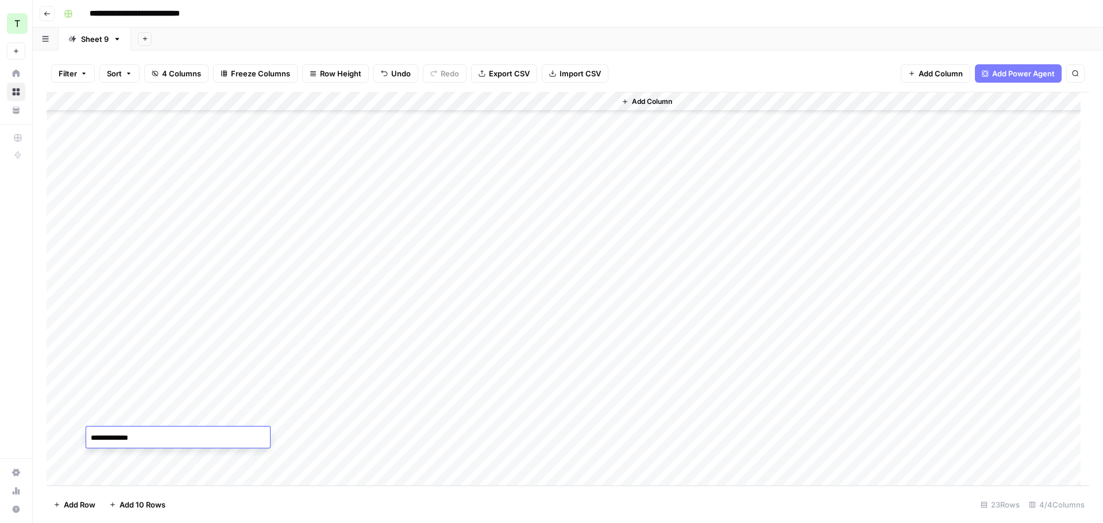
click at [289, 452] on div "Add Column" at bounding box center [568, 289] width 1043 height 394
click at [311, 454] on div "Add Column" at bounding box center [568, 289] width 1043 height 394
type textarea "**********"
click at [140, 461] on div "Add Column" at bounding box center [568, 289] width 1043 height 394
click at [129, 451] on div "Add Column" at bounding box center [568, 289] width 1043 height 394
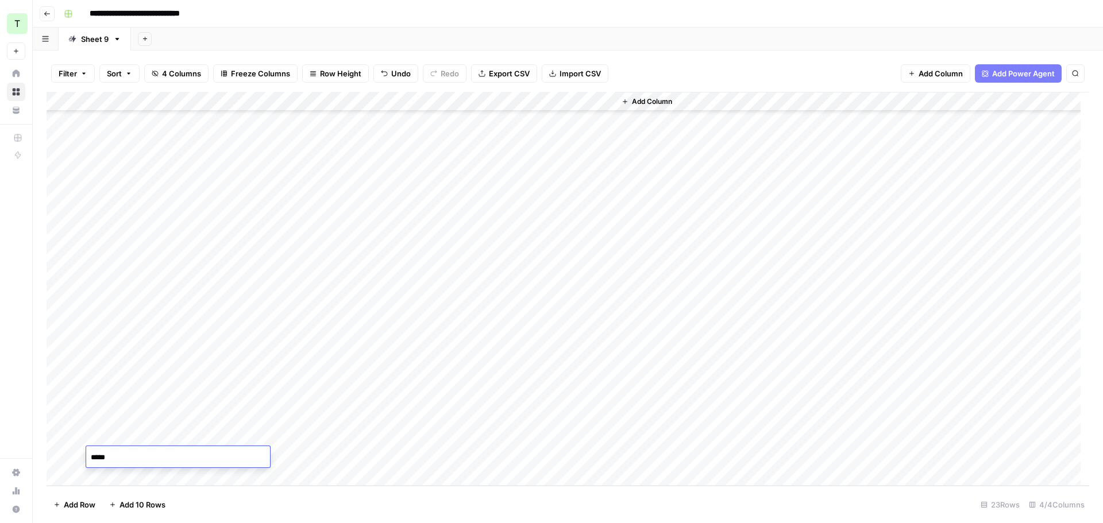
type textarea "******"
click at [408, 47] on div "Add Sheet" at bounding box center [617, 39] width 972 height 23
click at [448, 420] on div "Add Column" at bounding box center [568, 289] width 1043 height 394
click at [441, 439] on div "Add Column" at bounding box center [568, 289] width 1043 height 394
click at [439, 457] on div "Add Column" at bounding box center [568, 289] width 1043 height 394
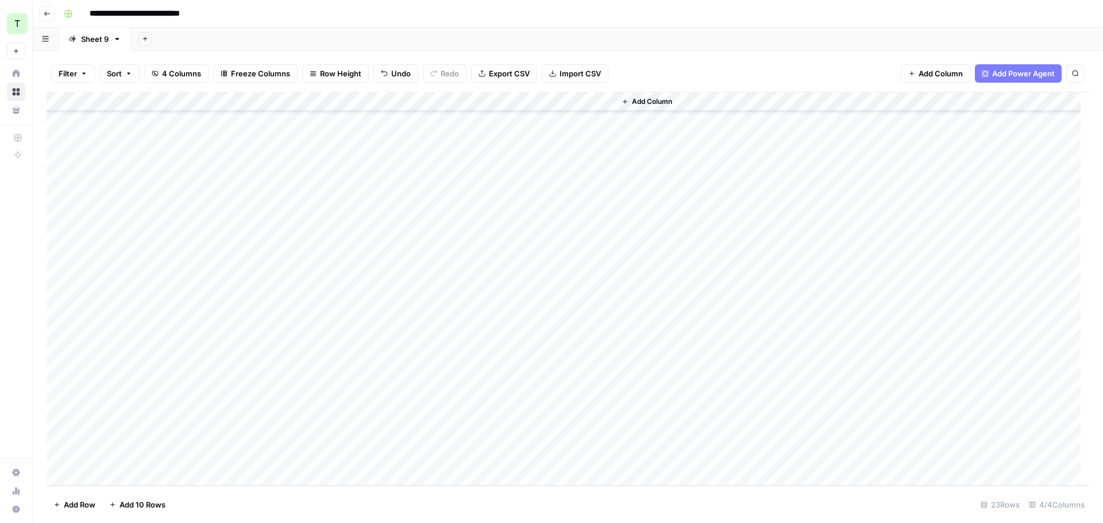
click at [639, 38] on div "Add Sheet" at bounding box center [617, 39] width 972 height 23
click at [556, 417] on div "Add Column" at bounding box center [568, 289] width 1043 height 394
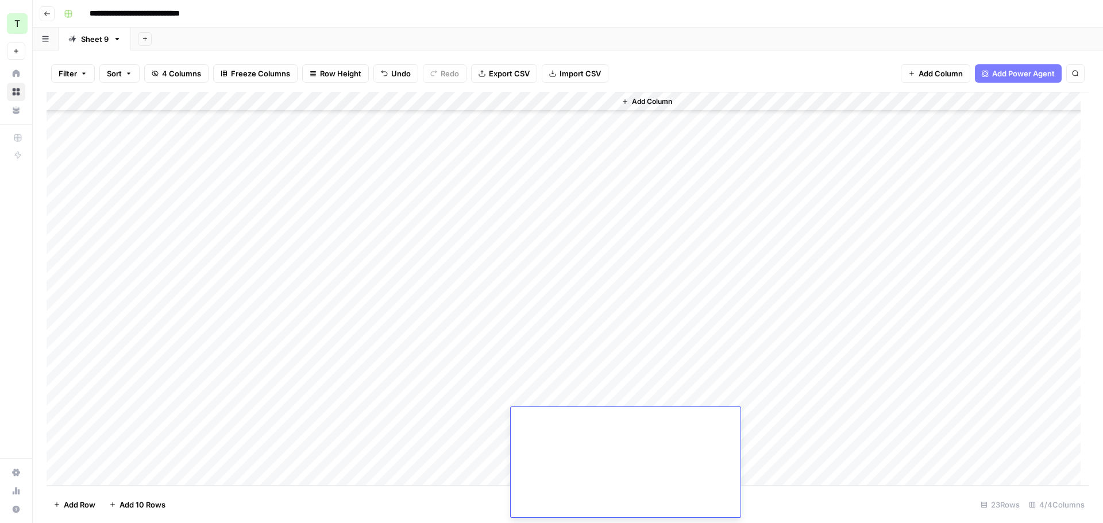
click at [670, 36] on div "Add Sheet" at bounding box center [617, 39] width 972 height 23
click at [547, 458] on div "Add Column" at bounding box center [568, 289] width 1043 height 394
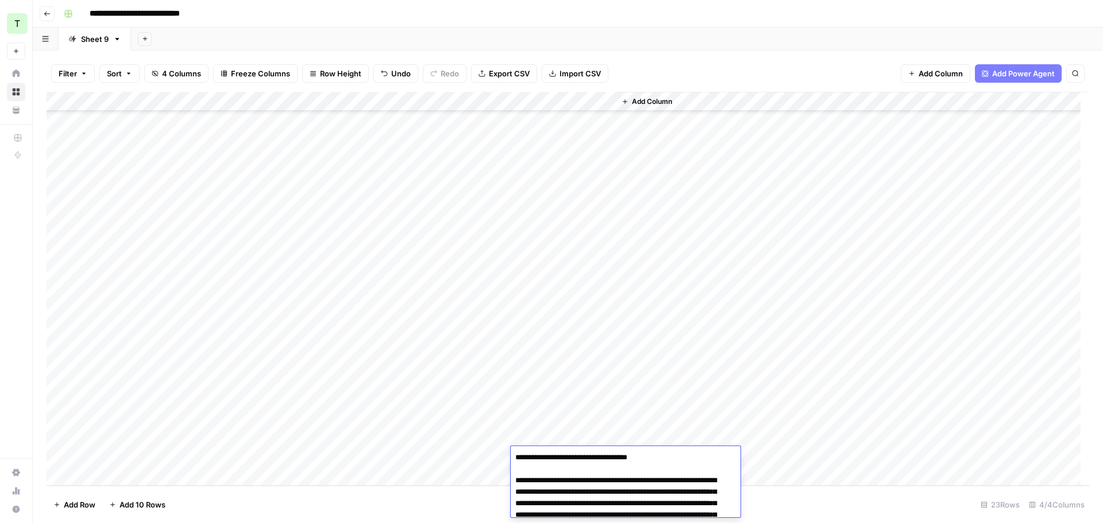
scroll to position [1385, 0]
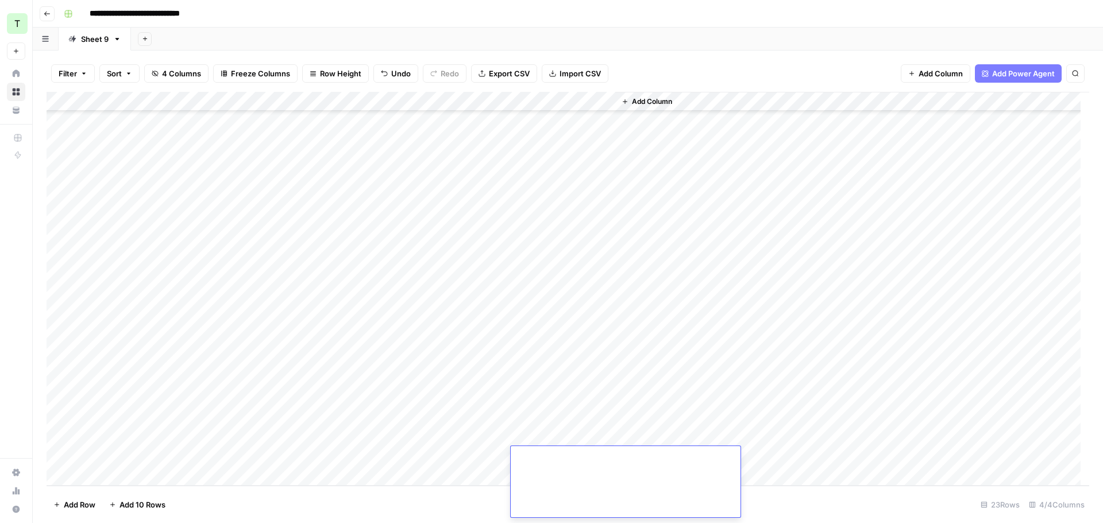
click at [680, 14] on div "**********" at bounding box center [575, 14] width 1032 height 18
click at [537, 440] on div "Add Column" at bounding box center [568, 289] width 1043 height 394
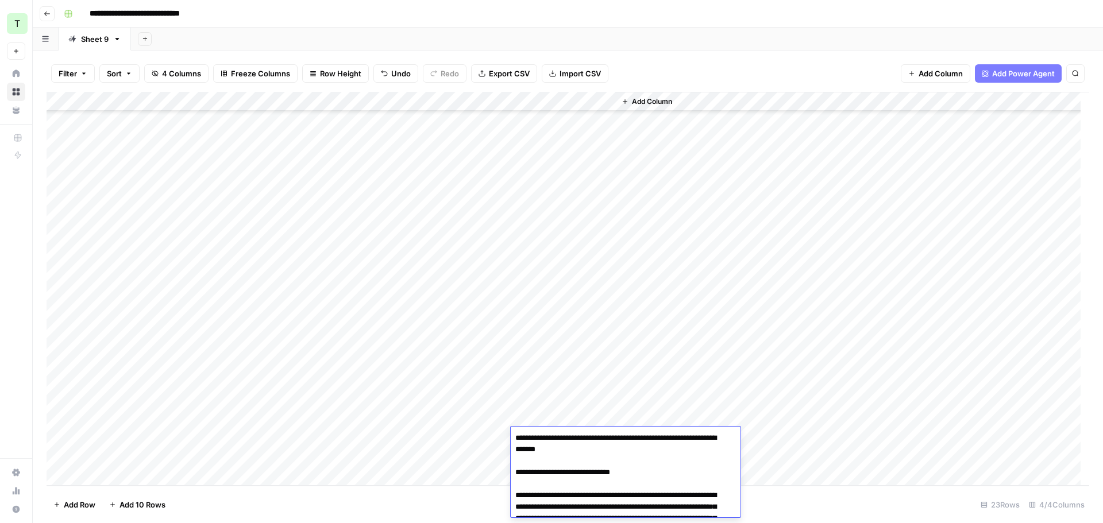
scroll to position [1503, 0]
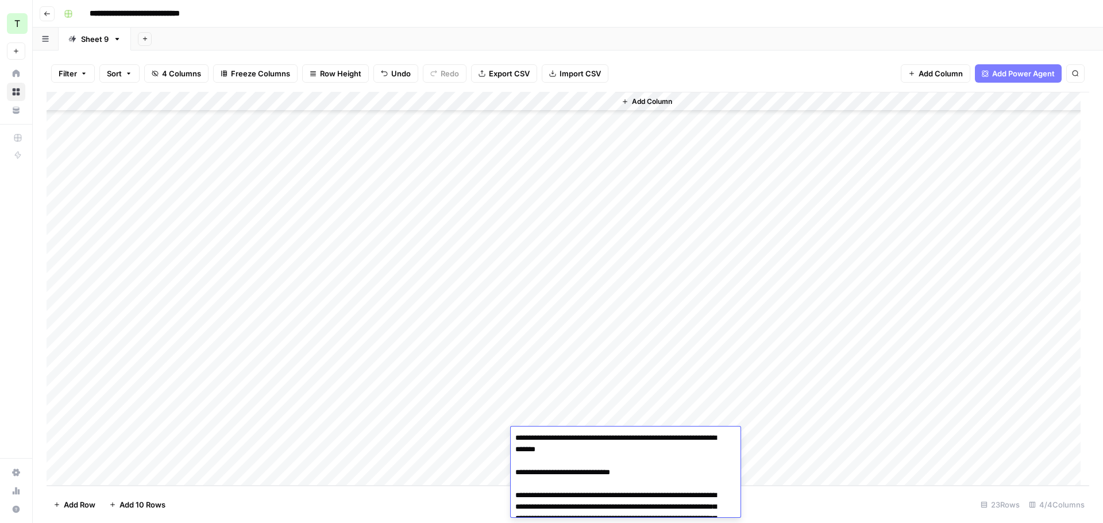
scroll to position [0, 0]
click at [620, 37] on div "Add Sheet" at bounding box center [617, 39] width 972 height 23
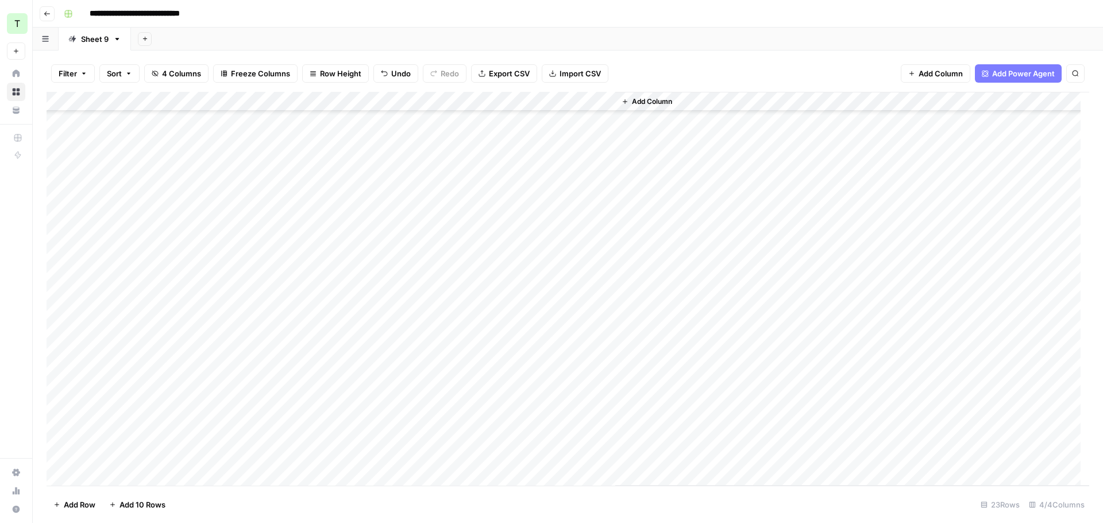
scroll to position [93, 0]
click at [102, 480] on div "Add Column" at bounding box center [568, 289] width 1043 height 394
click at [121, 479] on div "Add Column" at bounding box center [568, 289] width 1043 height 394
click at [140, 434] on div "Add Column" at bounding box center [568, 289] width 1043 height 394
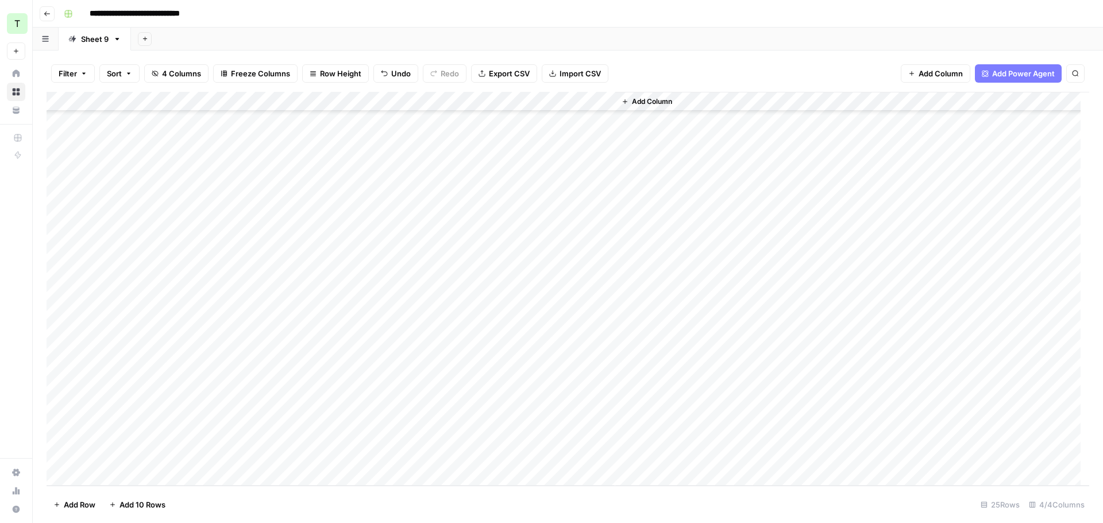
click at [224, 434] on div "Add Column" at bounding box center [568, 289] width 1043 height 394
click at [145, 438] on div "Add Column" at bounding box center [568, 289] width 1043 height 394
type textarea "*******"
click at [113, 462] on div "Add Column" at bounding box center [568, 289] width 1043 height 394
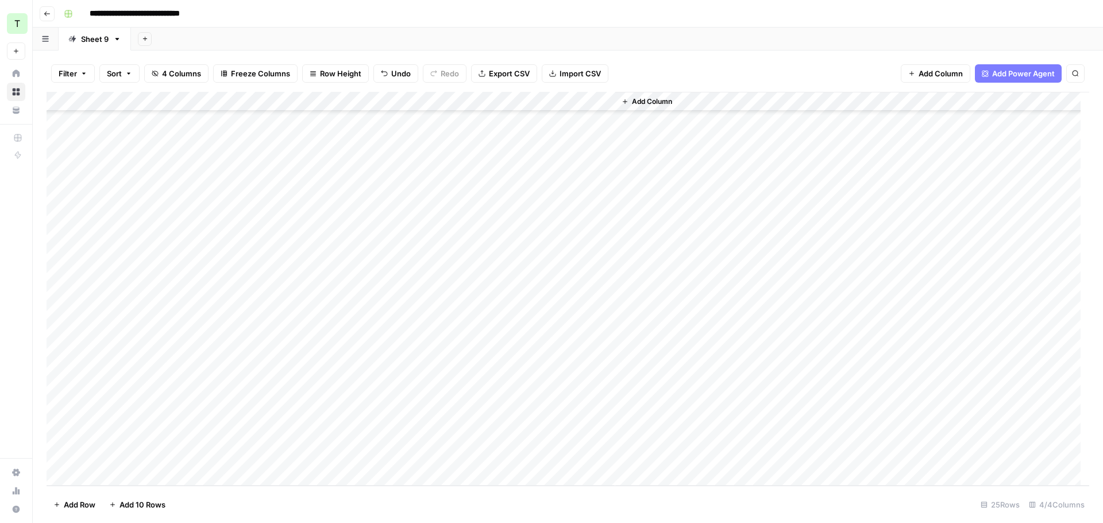
click at [113, 462] on div "Add Column" at bounding box center [568, 289] width 1043 height 394
type textarea "****"
click at [431, 433] on div "Add Column" at bounding box center [568, 289] width 1043 height 394
click at [434, 460] on div "Add Column" at bounding box center [568, 289] width 1043 height 394
click at [645, 32] on div "Add Sheet" at bounding box center [617, 39] width 972 height 23
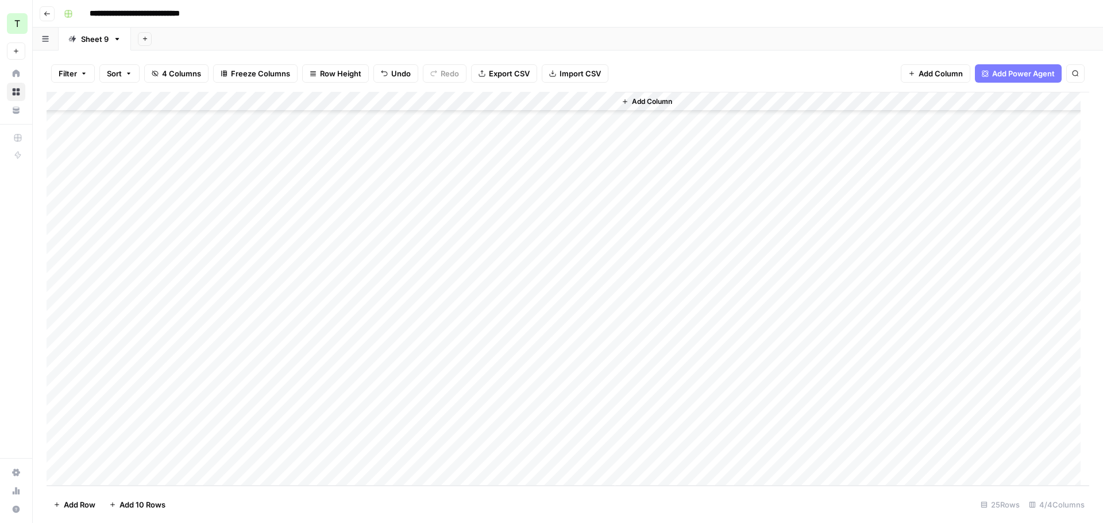
click at [560, 438] on div "Add Column" at bounding box center [568, 289] width 1043 height 394
click at [560, 437] on div "Add Column" at bounding box center [568, 289] width 1043 height 394
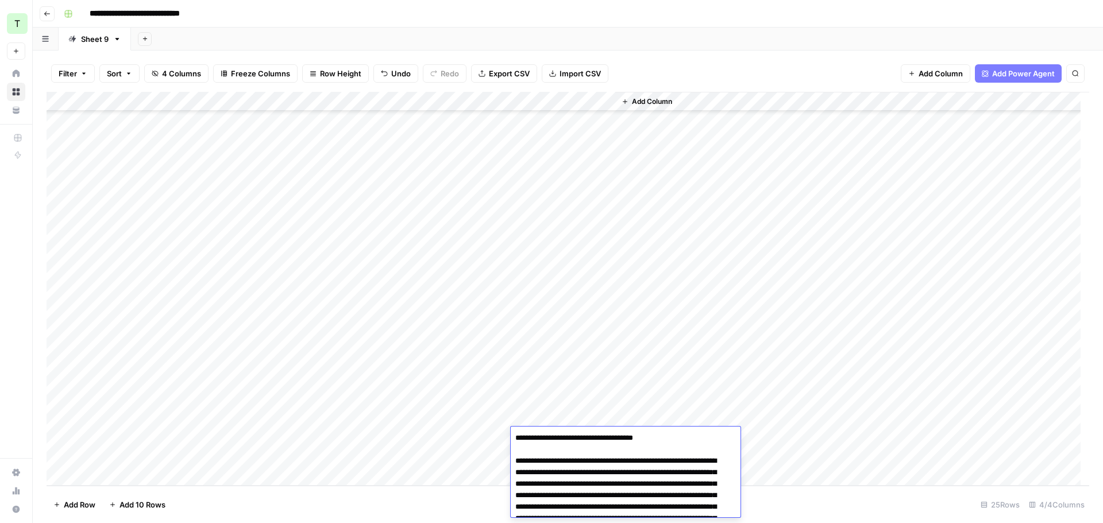
scroll to position [1503, 0]
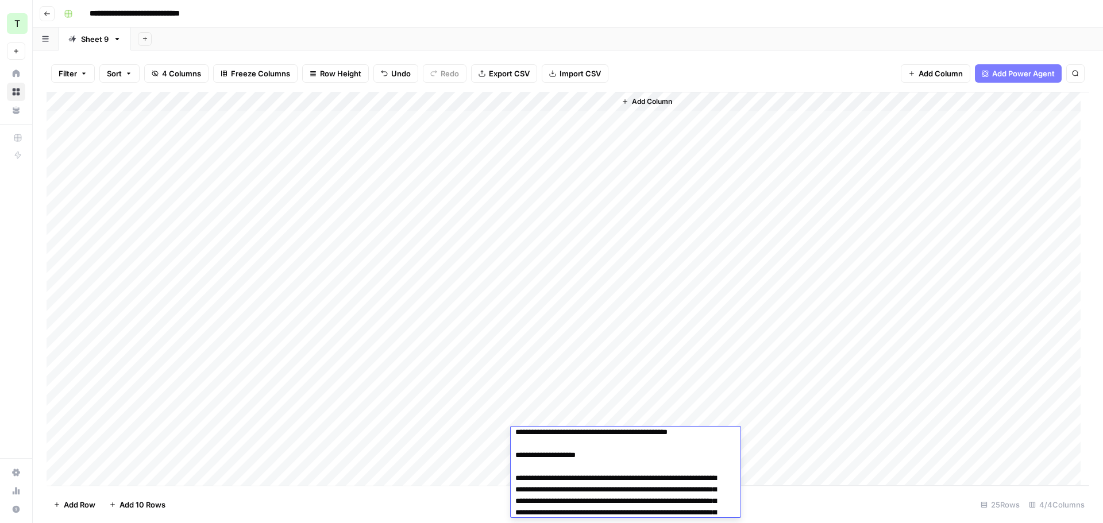
scroll to position [0, 0]
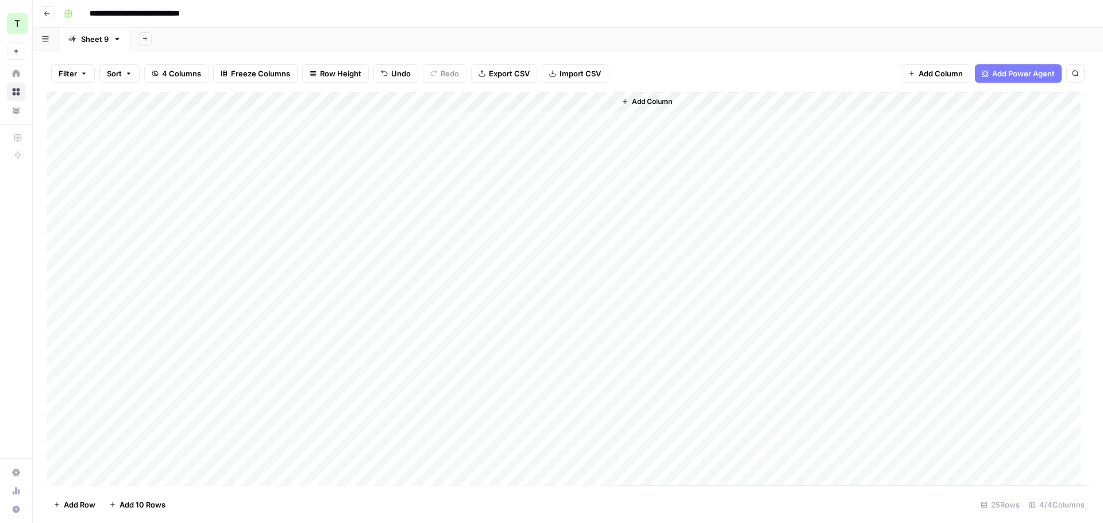
drag, startPoint x: 663, startPoint y: 35, endPoint x: 658, endPoint y: 0, distance: 35.4
click at [663, 35] on div "Add Sheet" at bounding box center [617, 39] width 972 height 23
click at [566, 455] on div "Add Column" at bounding box center [568, 289] width 1043 height 394
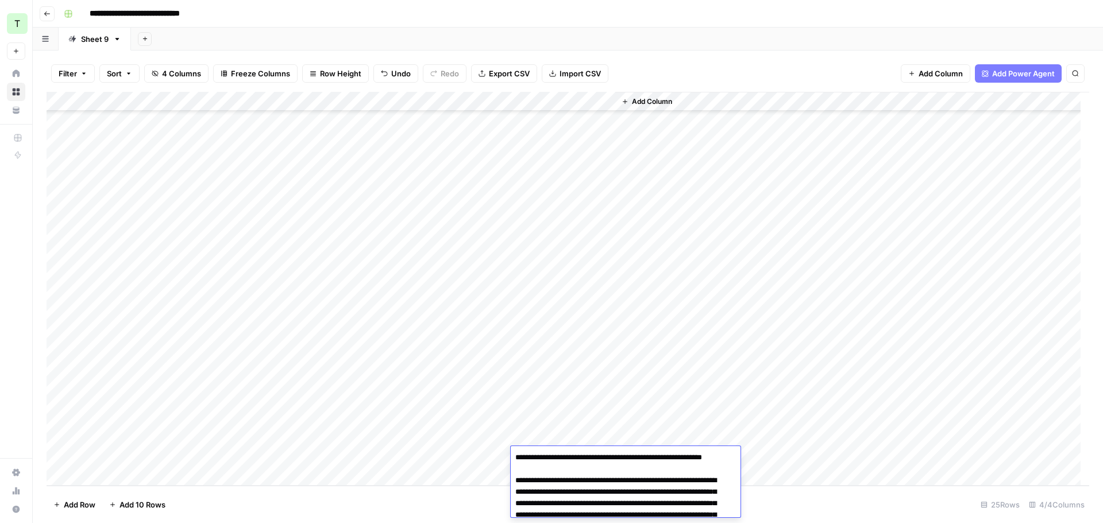
scroll to position [1683, 0]
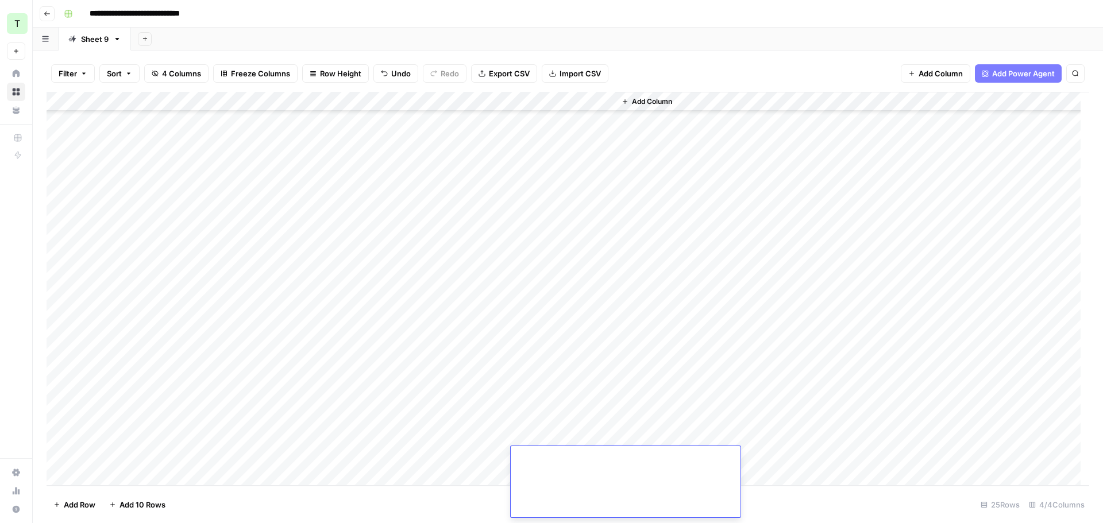
click at [603, 34] on div "Add Sheet" at bounding box center [617, 39] width 972 height 23
click at [133, 475] on div "Add Column" at bounding box center [568, 289] width 1043 height 394
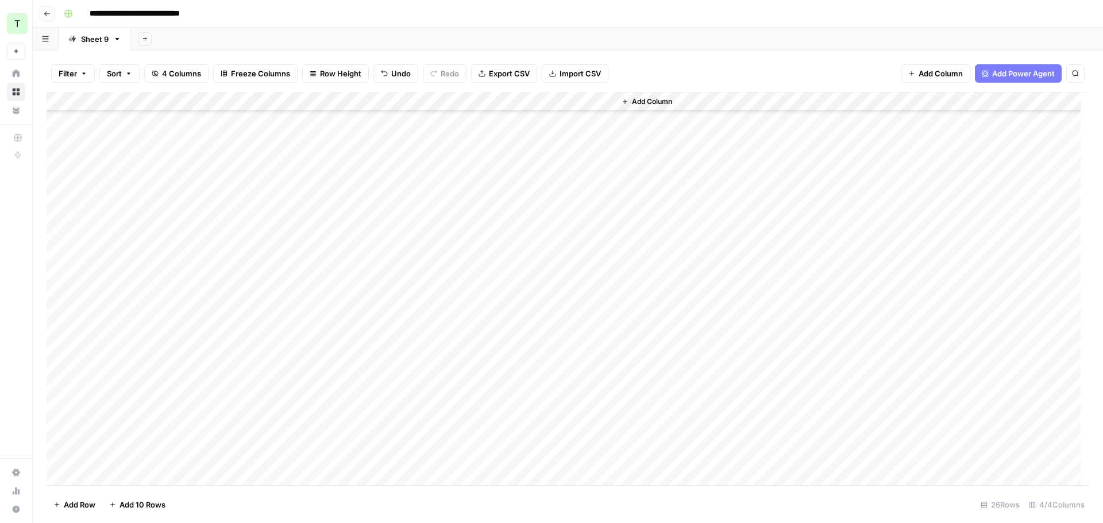
click at [234, 457] on div "Add Column" at bounding box center [568, 289] width 1043 height 394
type textarea "**********"
click at [140, 453] on div "Add Column" at bounding box center [568, 289] width 1043 height 394
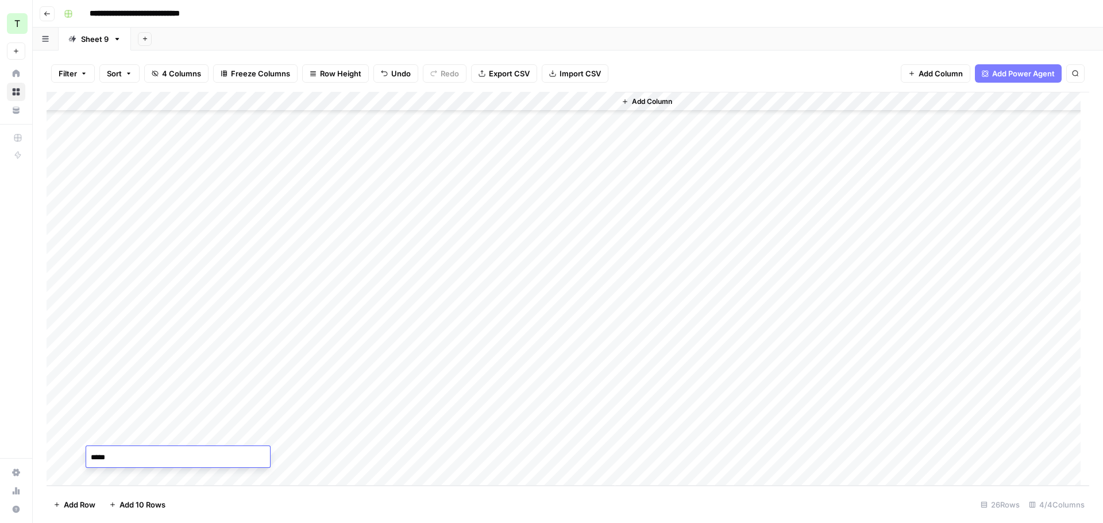
type textarea "******"
click at [729, 32] on div "Add Sheet" at bounding box center [617, 39] width 972 height 23
click at [423, 454] on div "Add Column" at bounding box center [568, 289] width 1043 height 394
click at [593, 458] on div "Add Column" at bounding box center [568, 289] width 1043 height 394
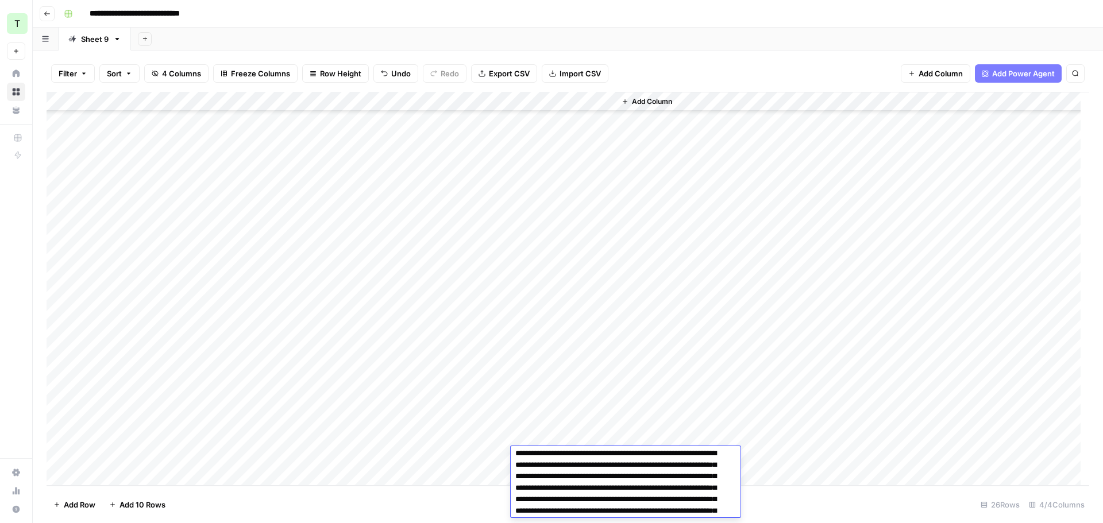
scroll to position [0, 0]
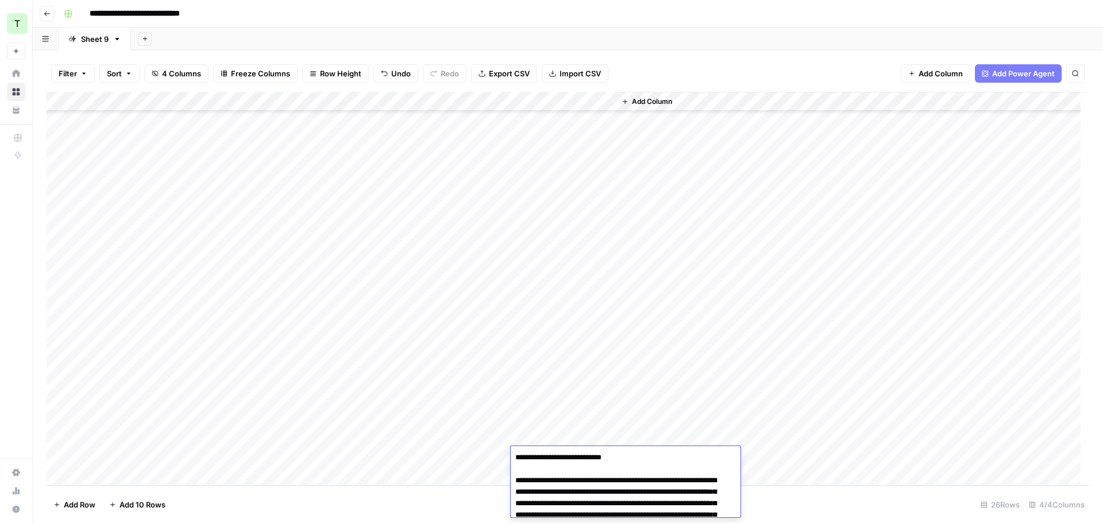
click at [648, 36] on div "Add Sheet" at bounding box center [617, 39] width 972 height 23
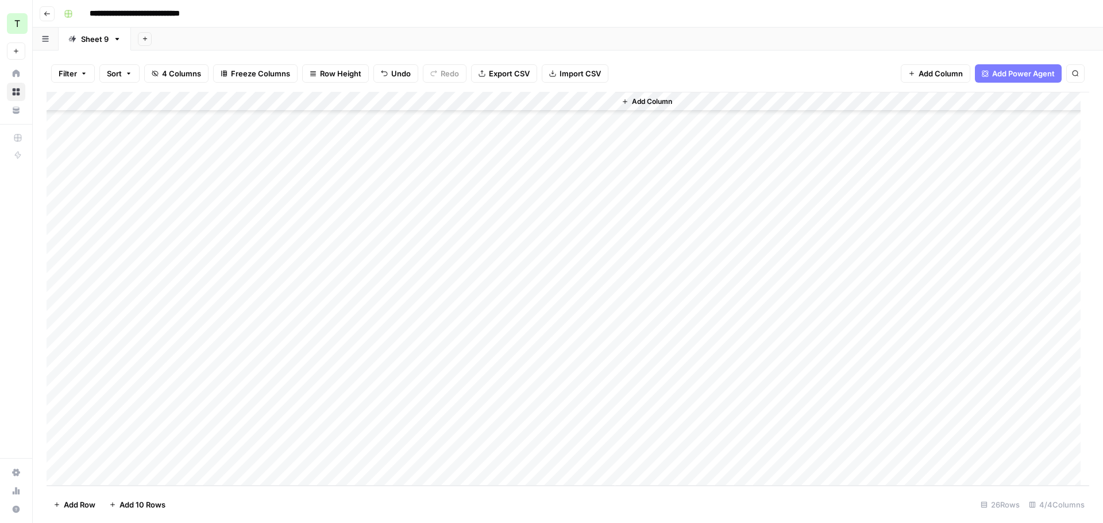
click at [564, 460] on div "Add Column" at bounding box center [568, 289] width 1043 height 394
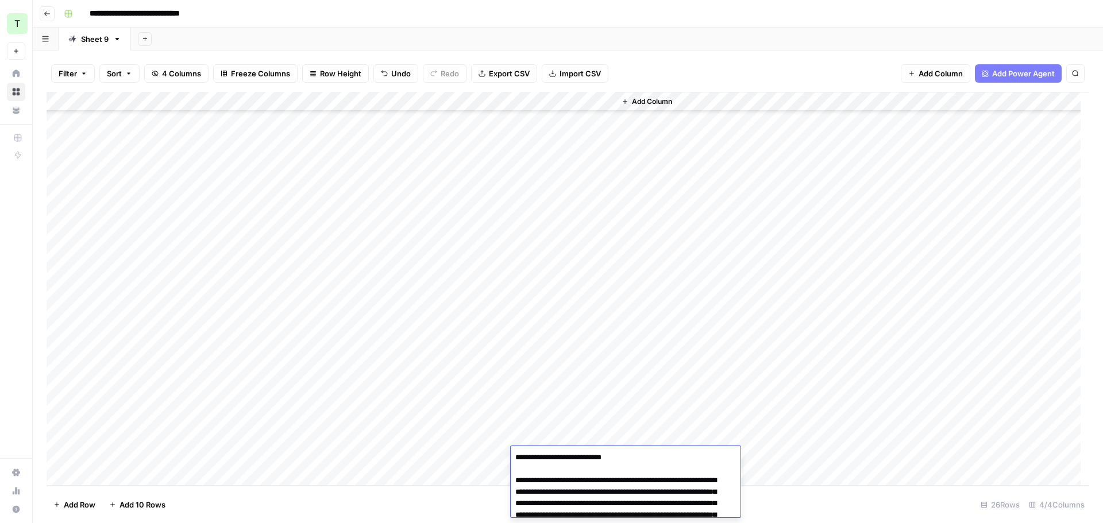
scroll to position [1580, 0]
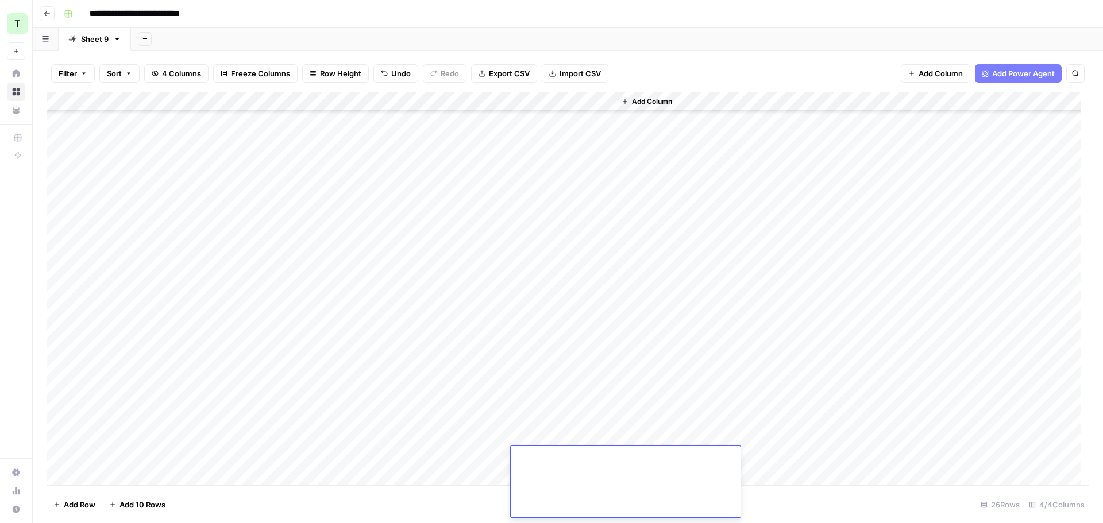
click at [751, 63] on div "Filter Sort 4 Columns Freeze Columns Row Height Undo Redo Export CSV Import CSV…" at bounding box center [568, 73] width 1043 height 37
click at [576, 22] on div "**********" at bounding box center [575, 14] width 1032 height 18
